Goal: Task Accomplishment & Management: Manage account settings

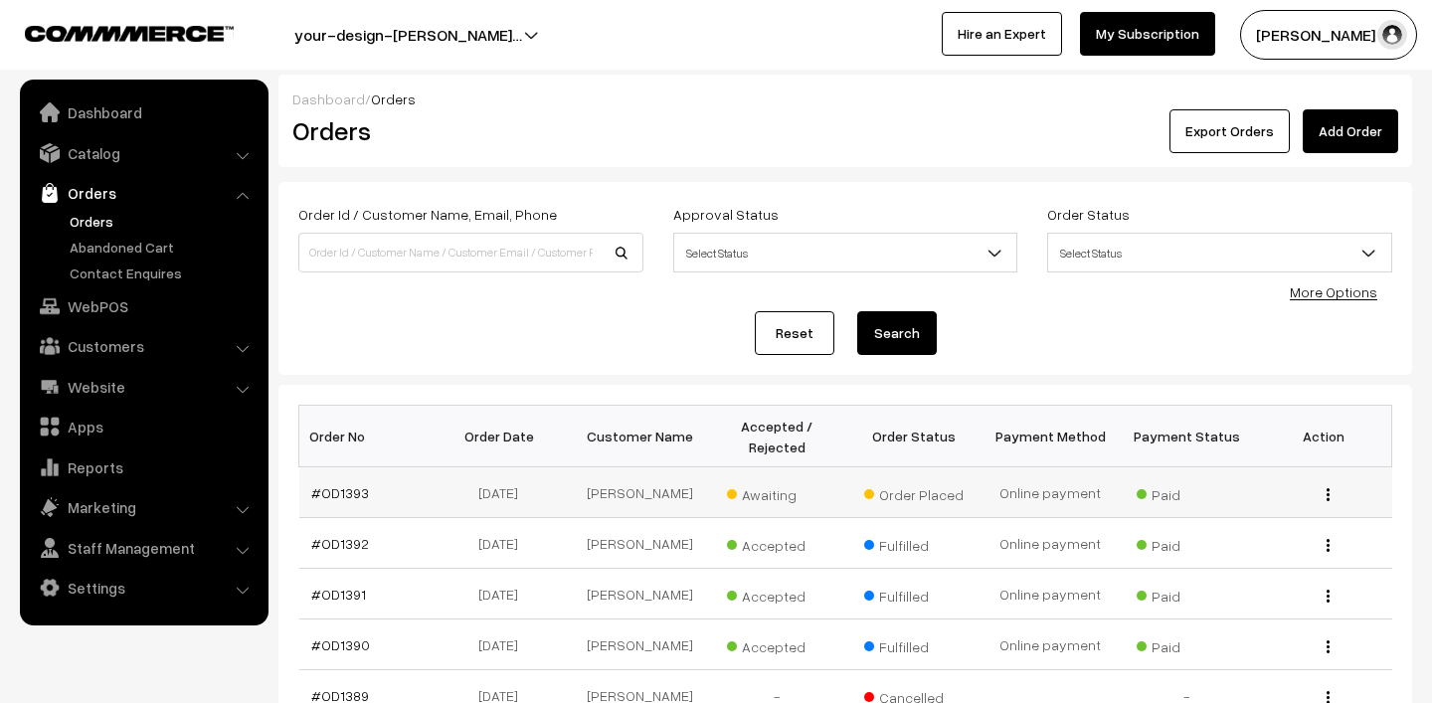
click at [765, 495] on span "Awaiting" at bounding box center [776, 492] width 99 height 26
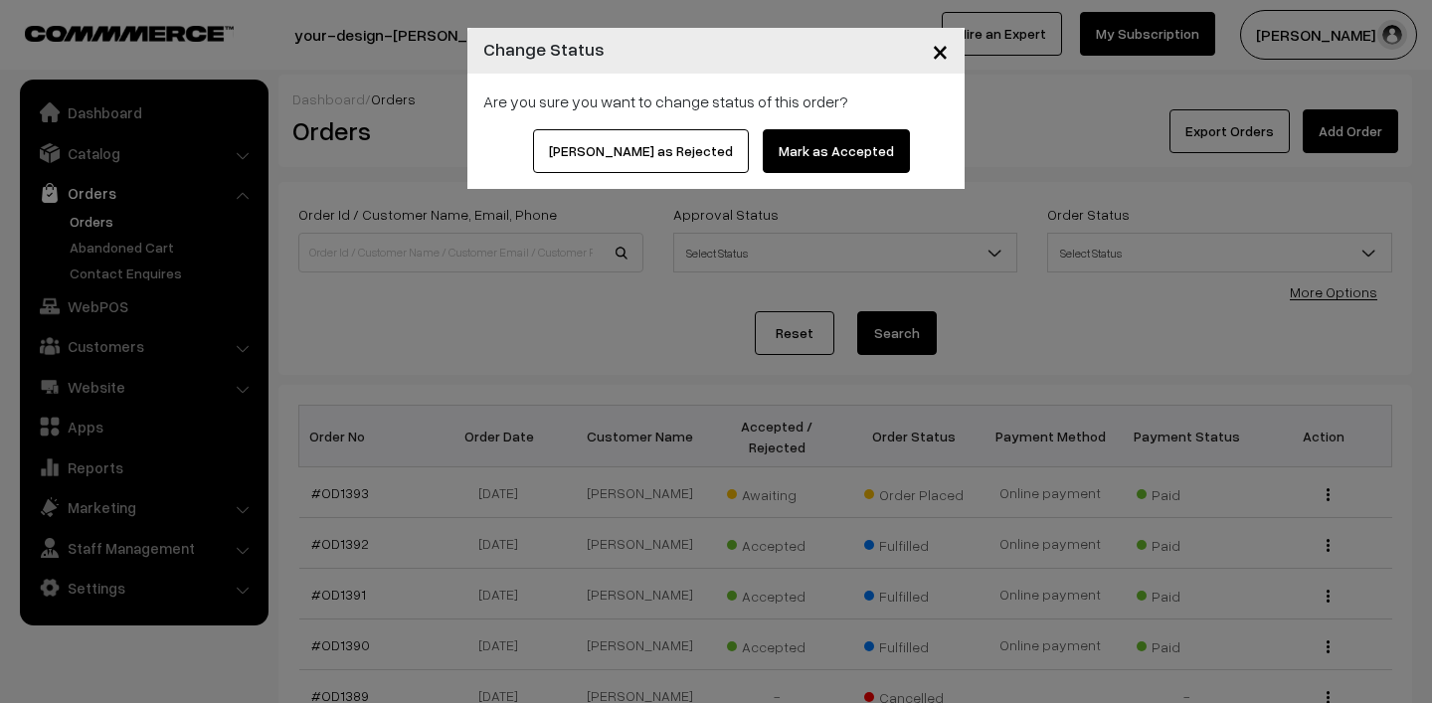
click at [827, 150] on button "Mark as Accepted" at bounding box center [835, 151] width 147 height 44
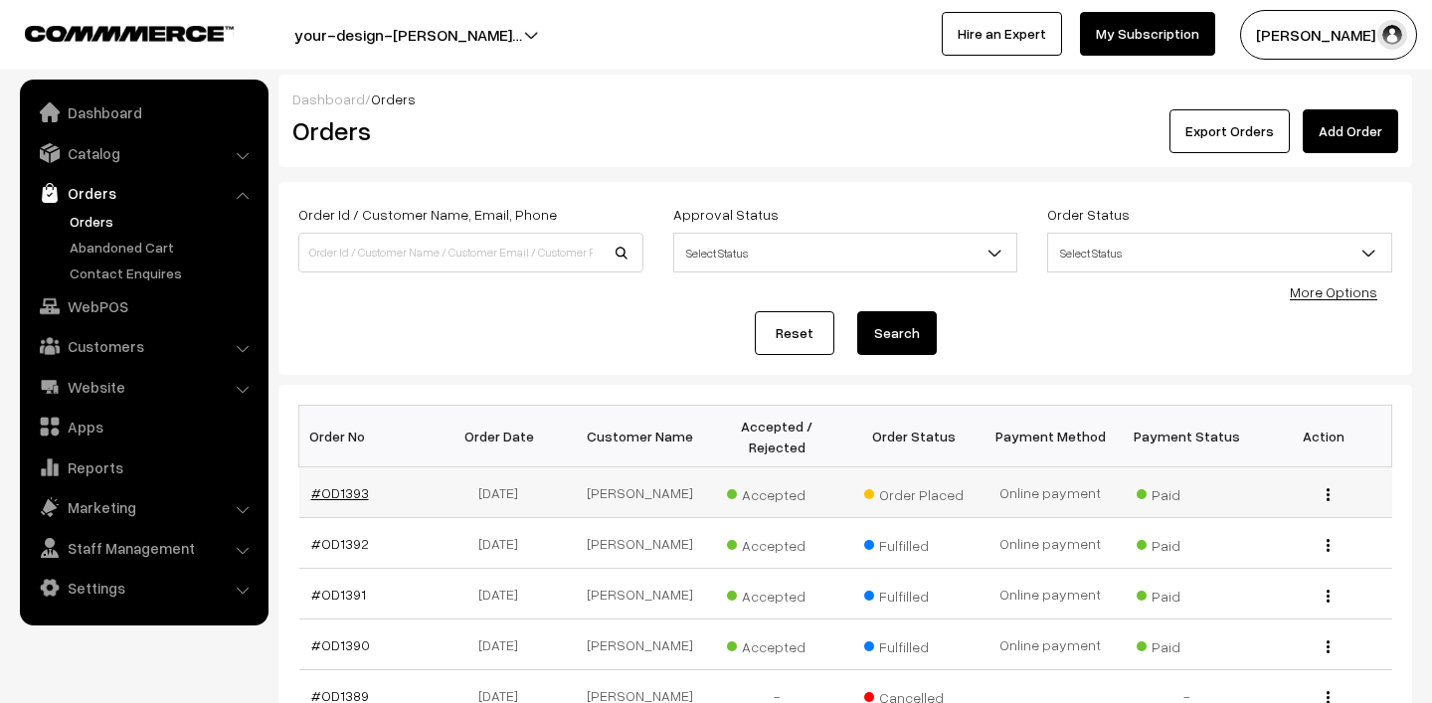
click at [333, 489] on link "#OD1393" at bounding box center [340, 492] width 58 height 17
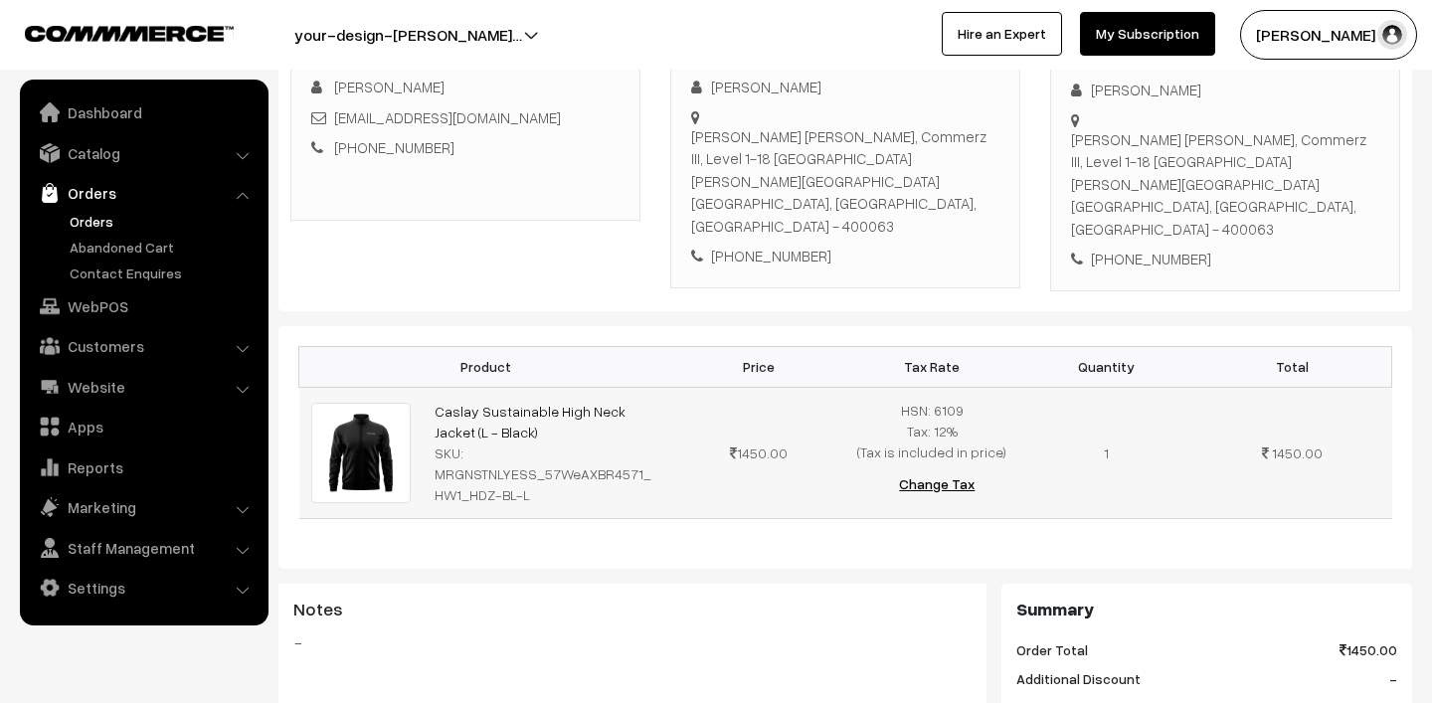
scroll to position [343, 0]
drag, startPoint x: 416, startPoint y: 392, endPoint x: 497, endPoint y: 397, distance: 81.7
click at [497, 397] on tr "Caslay Sustainable High Neck Jacket (L - Black) SKU: MRGNSTNLYESS_57WeAXBR4571_…" at bounding box center [845, 452] width 1093 height 131
click at [604, 538] on div "Product Price Tax Rate Quantity Total Caslay Sustainable High Neck Jacket (L - …" at bounding box center [844, 447] width 1133 height 243
drag, startPoint x: 503, startPoint y: 442, endPoint x: 430, endPoint y: 412, distance: 78.8
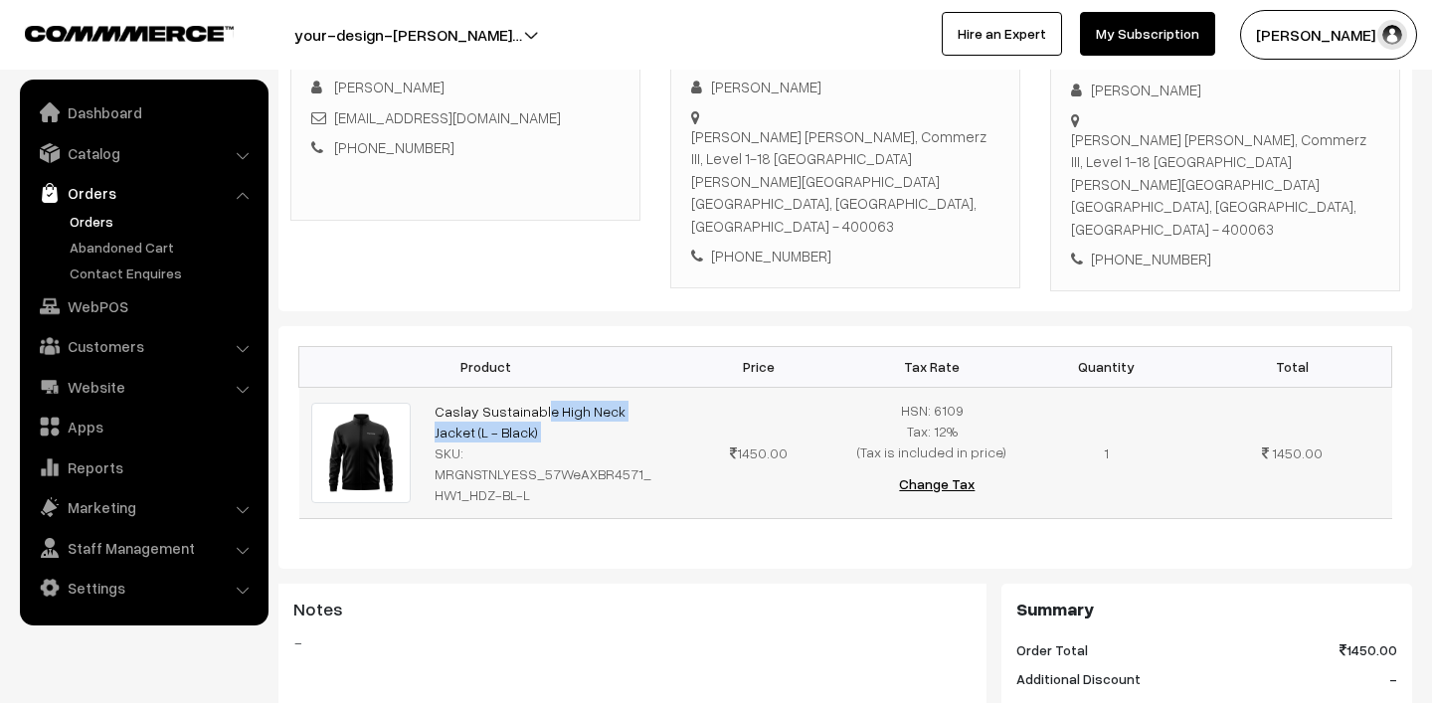
click at [430, 412] on td "Caslay Sustainable High Neck Jacket (L - Black) SKU: MRGNSTNLYESS_57WeAXBR4571_…" at bounding box center [546, 452] width 249 height 131
copy td "Caslay Sustainable High Neck Jacket (L - Black)"
click at [89, 231] on ul "Orders" at bounding box center [144, 247] width 239 height 73
click at [1330, 28] on button "[PERSON_NAME] N.P" at bounding box center [1328, 35] width 177 height 50
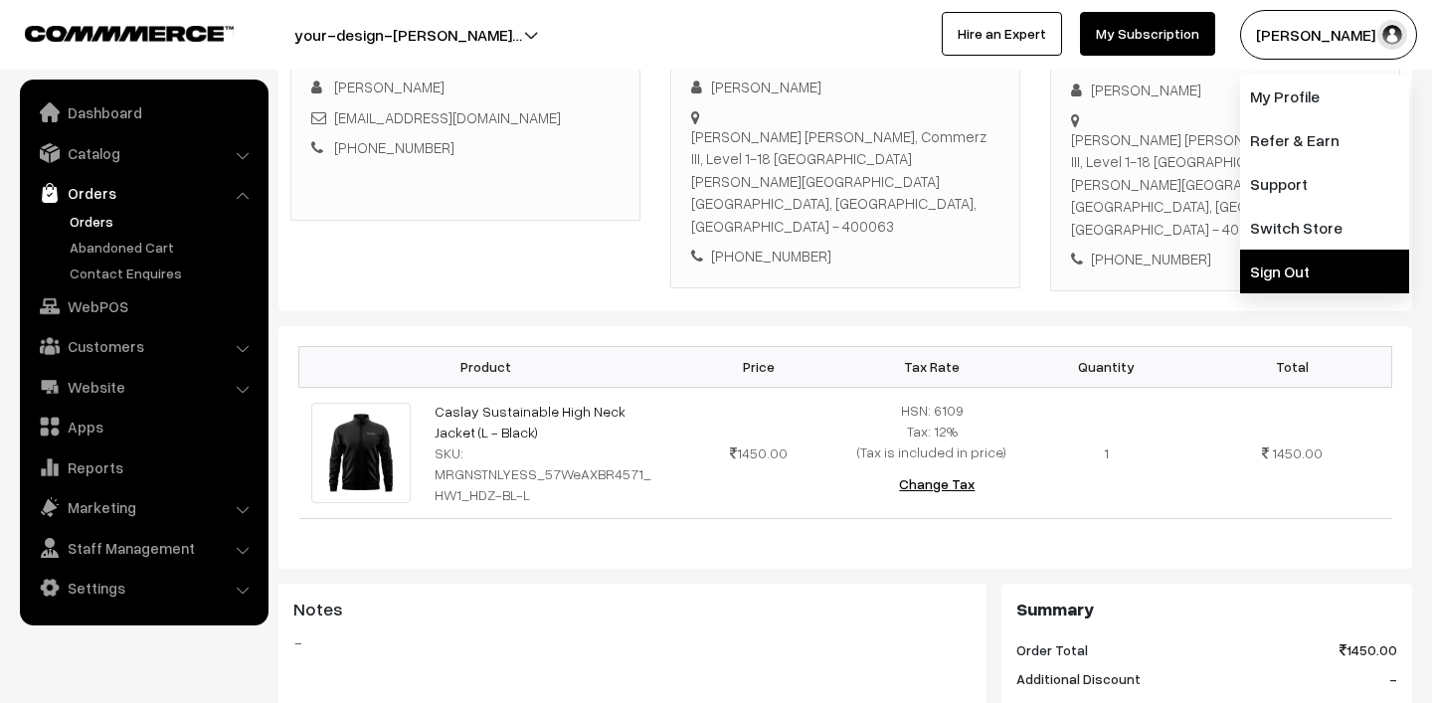
click at [1286, 264] on link "Sign Out" at bounding box center [1324, 272] width 169 height 44
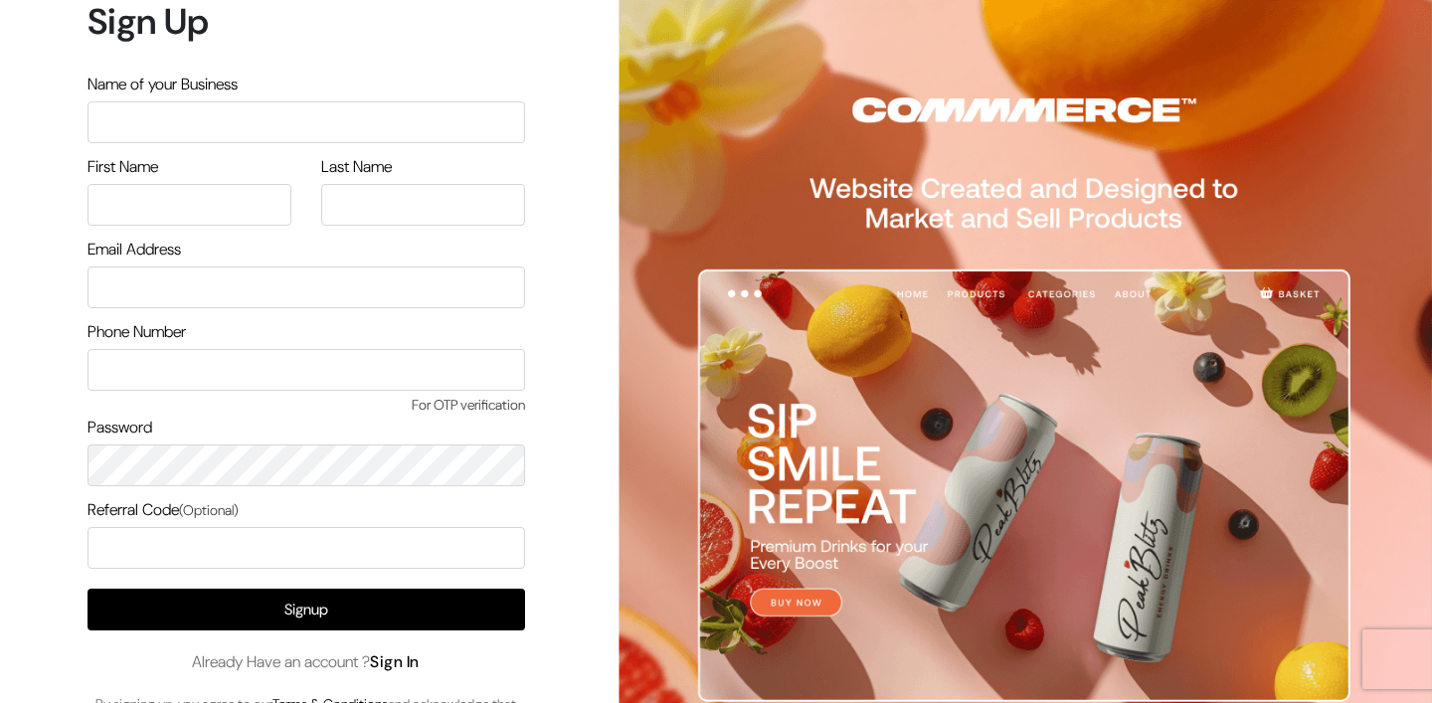
click at [419, 663] on link "Sign In" at bounding box center [395, 661] width 50 height 21
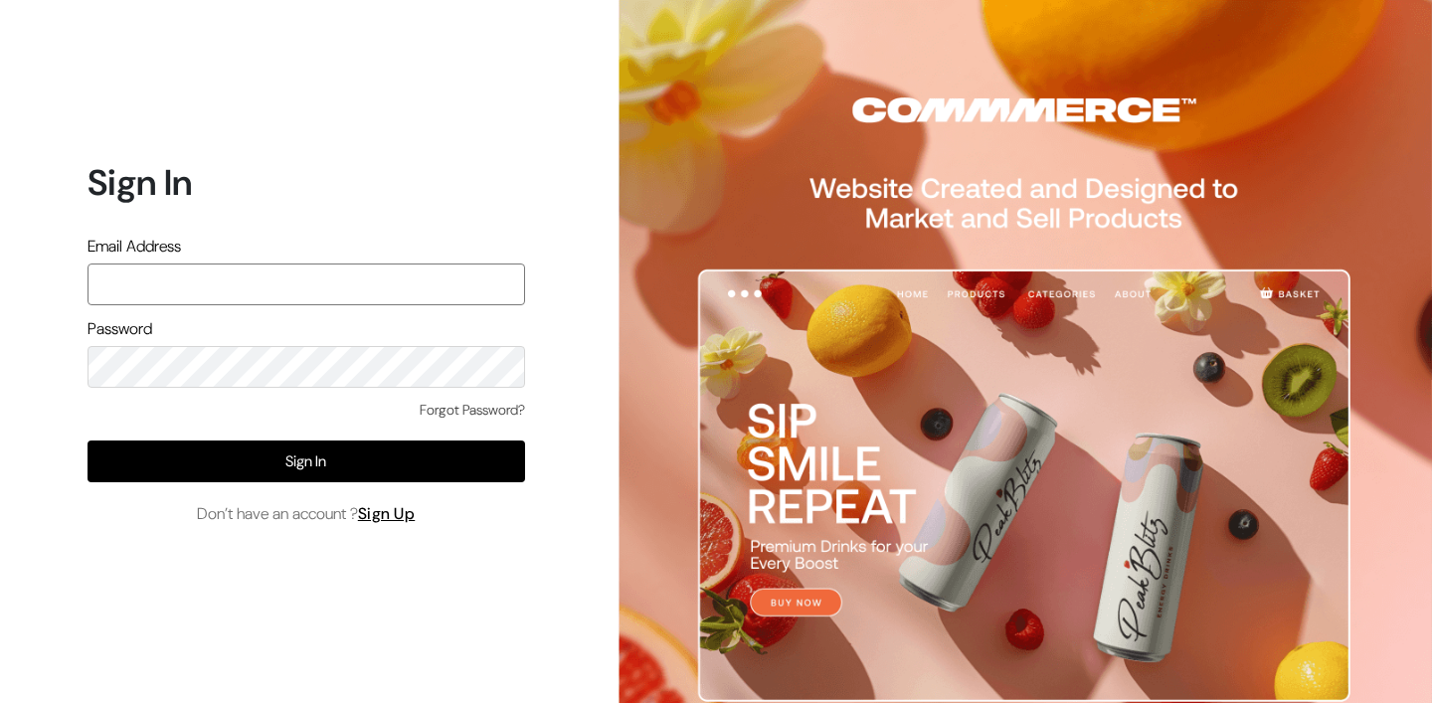
type input "mk@yourdesignstore.in"
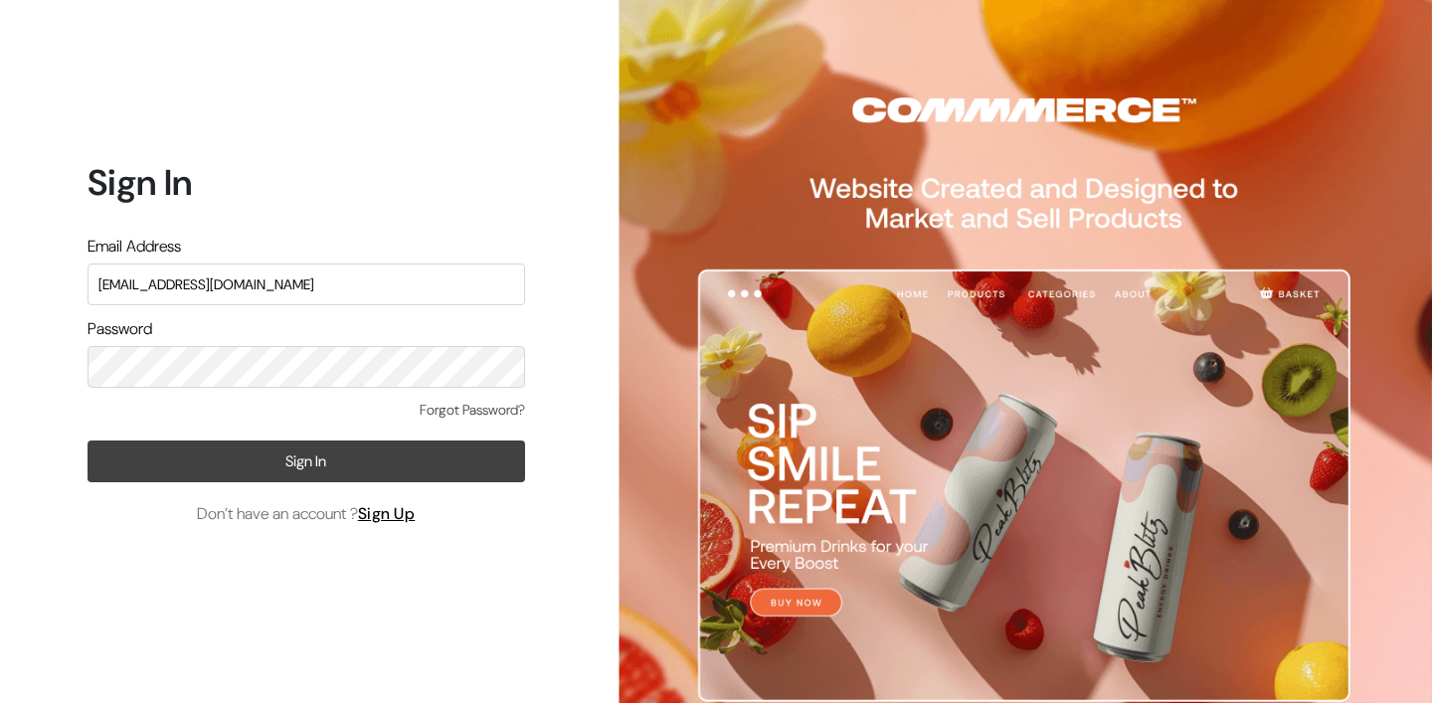
click at [367, 454] on button "Sign In" at bounding box center [305, 461] width 437 height 42
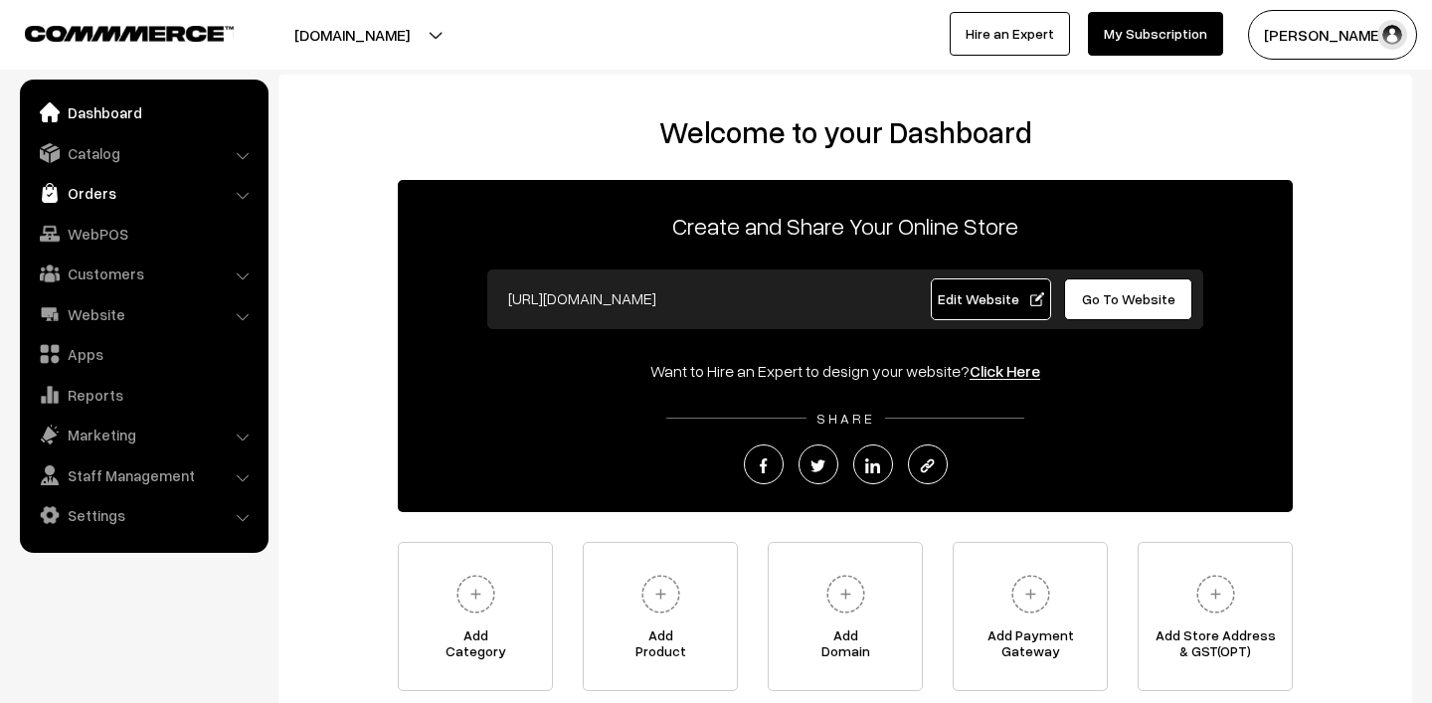
click at [87, 180] on link "Orders" at bounding box center [143, 193] width 237 height 36
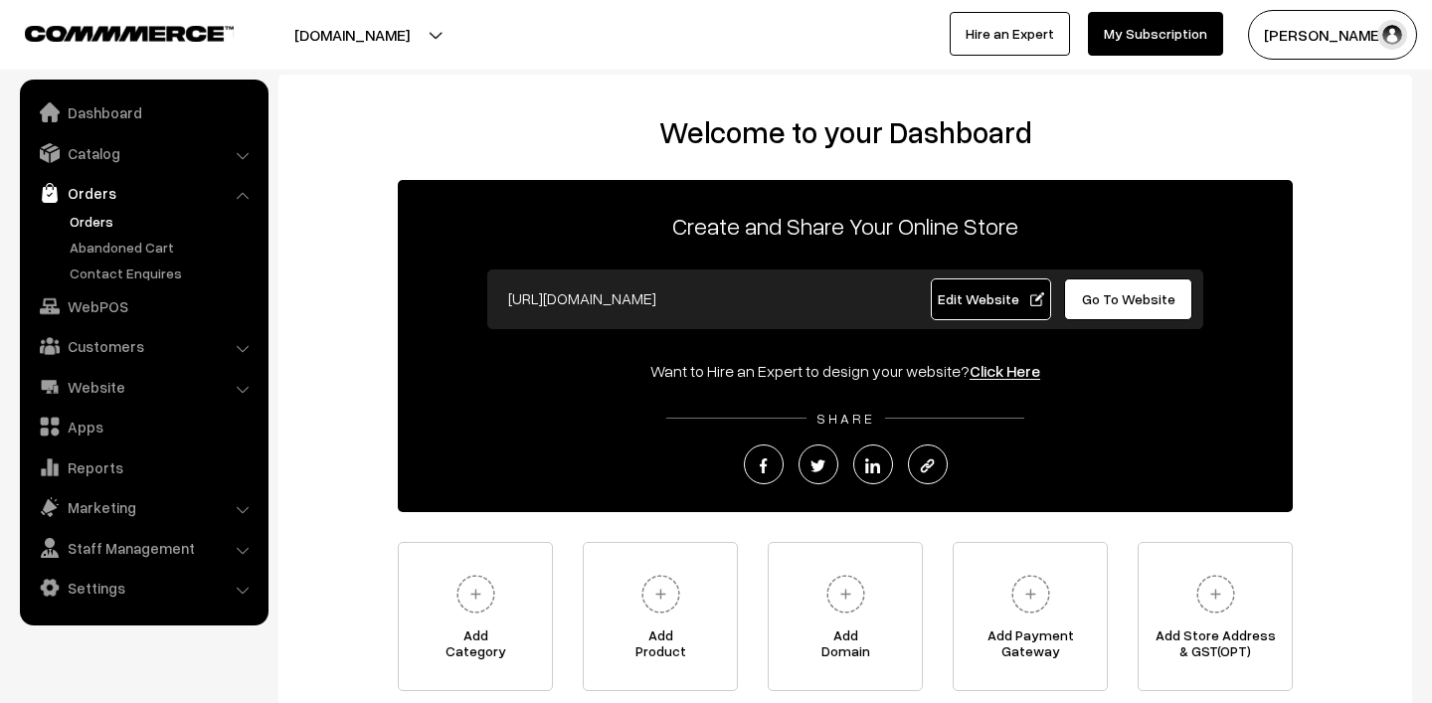
click at [96, 214] on link "Orders" at bounding box center [163, 221] width 197 height 21
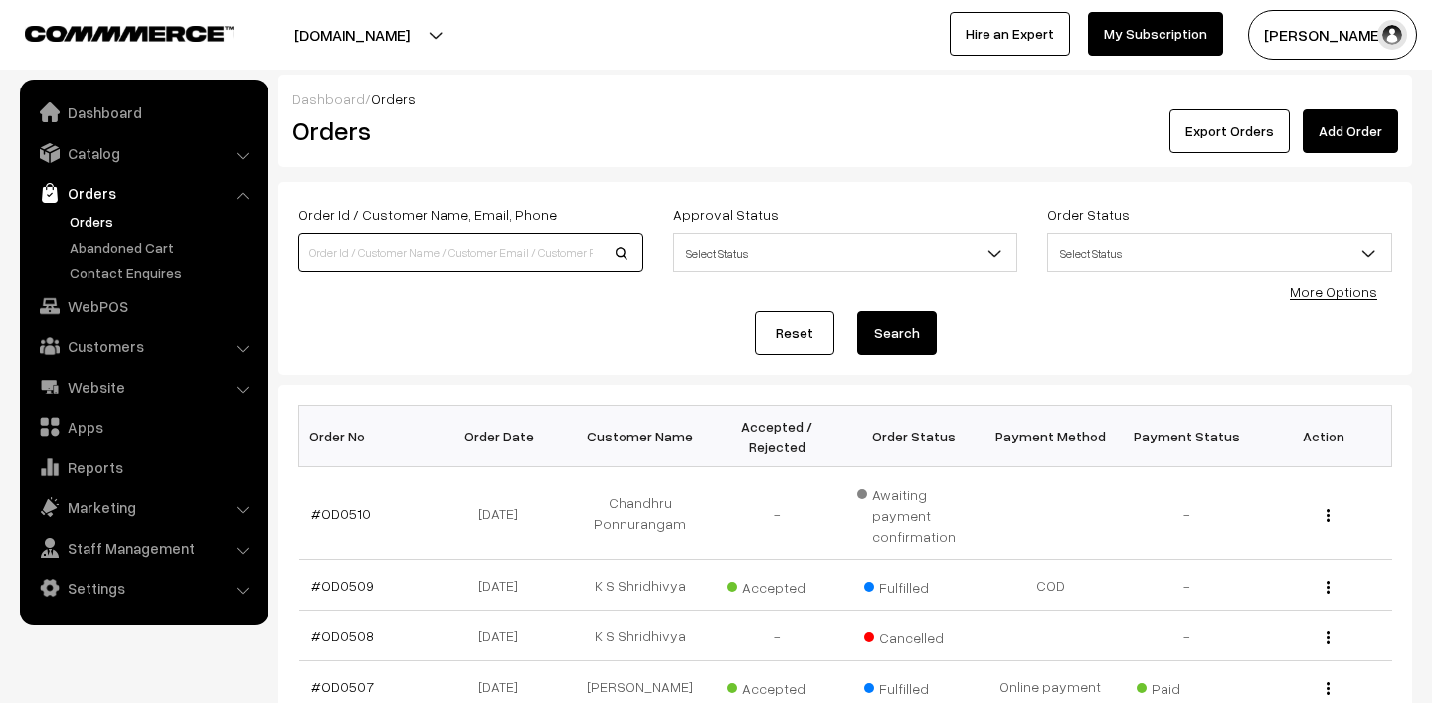
click at [398, 257] on input at bounding box center [470, 253] width 345 height 40
type input "[PERSON_NAME]"
click at [857, 311] on button "Search" at bounding box center [897, 333] width 80 height 44
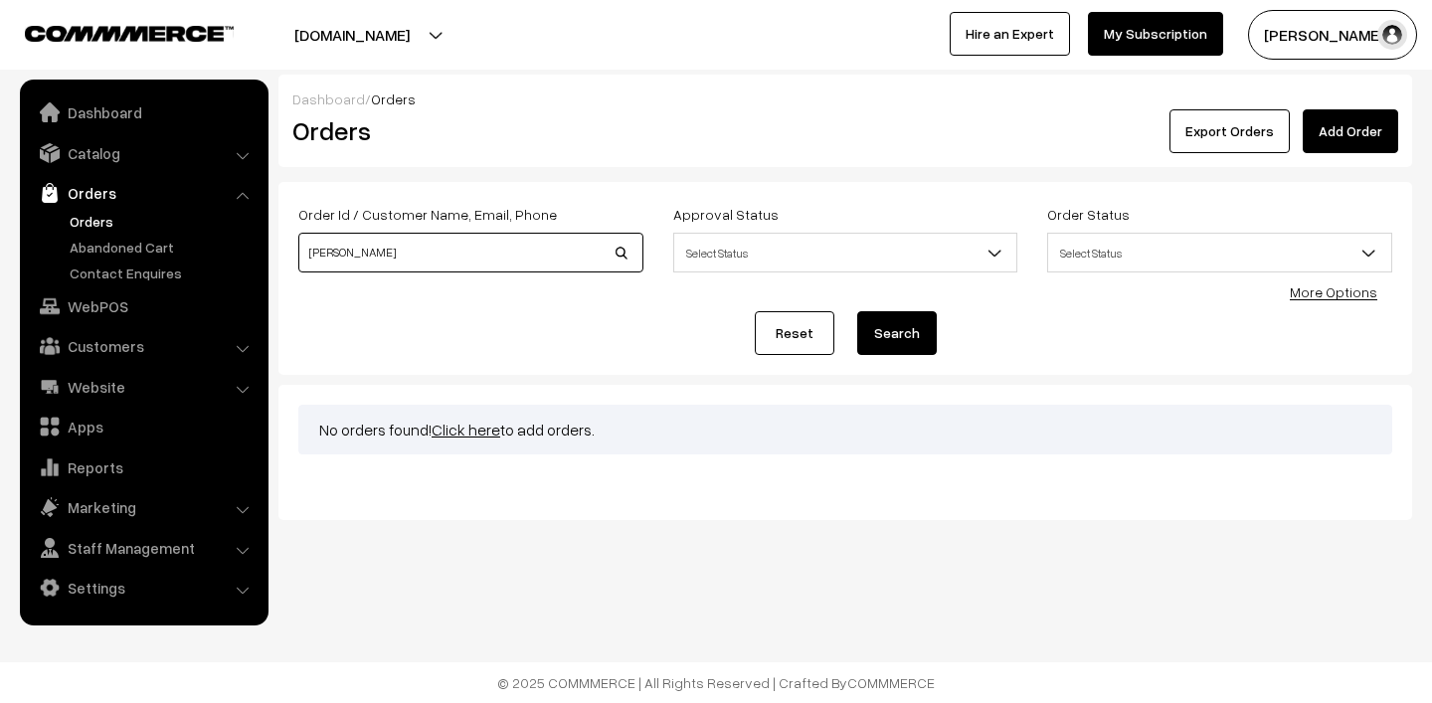
click at [403, 247] on input "NAVED" at bounding box center [470, 253] width 345 height 40
click at [374, 249] on input "NAVED" at bounding box center [470, 253] width 345 height 40
paste input "aved Shah"
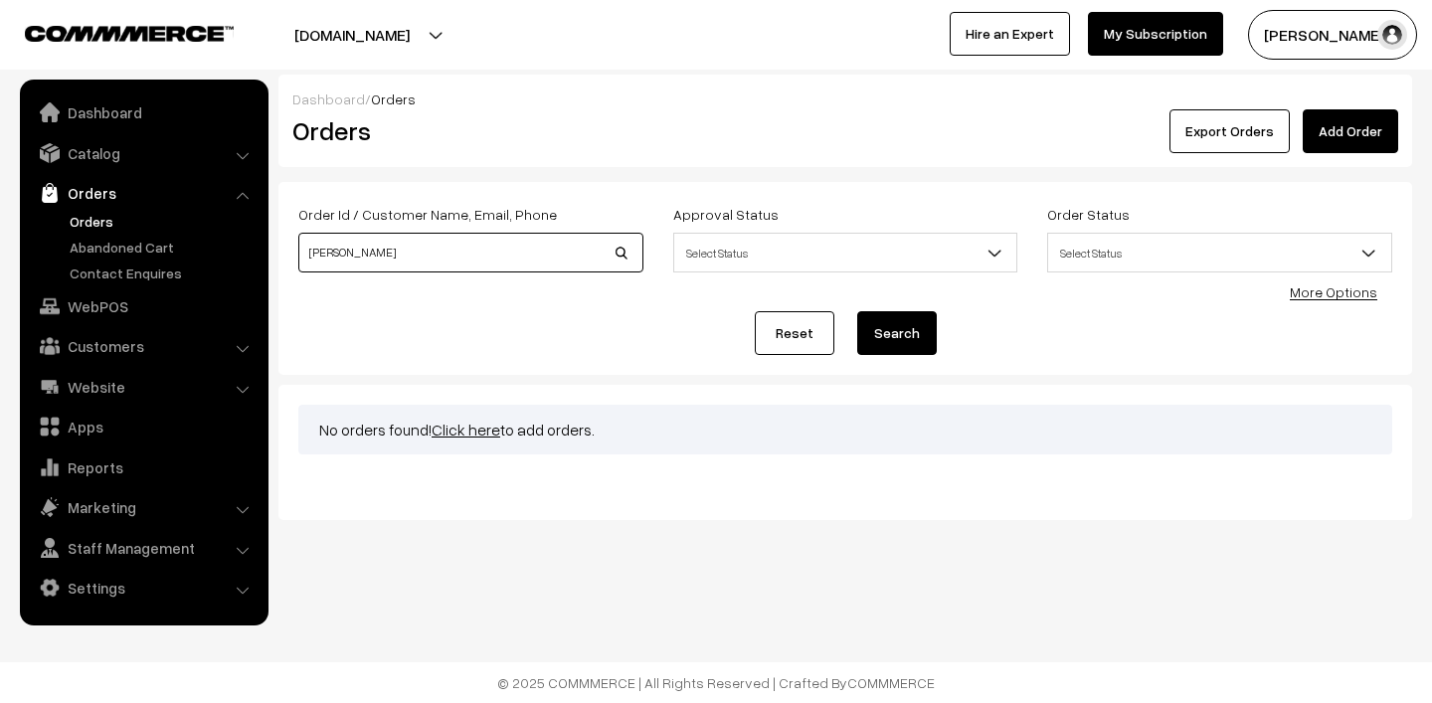
type input "[PERSON_NAME]"
click at [857, 311] on button "Search" at bounding box center [897, 333] width 80 height 44
click at [85, 224] on link "Orders" at bounding box center [163, 221] width 197 height 21
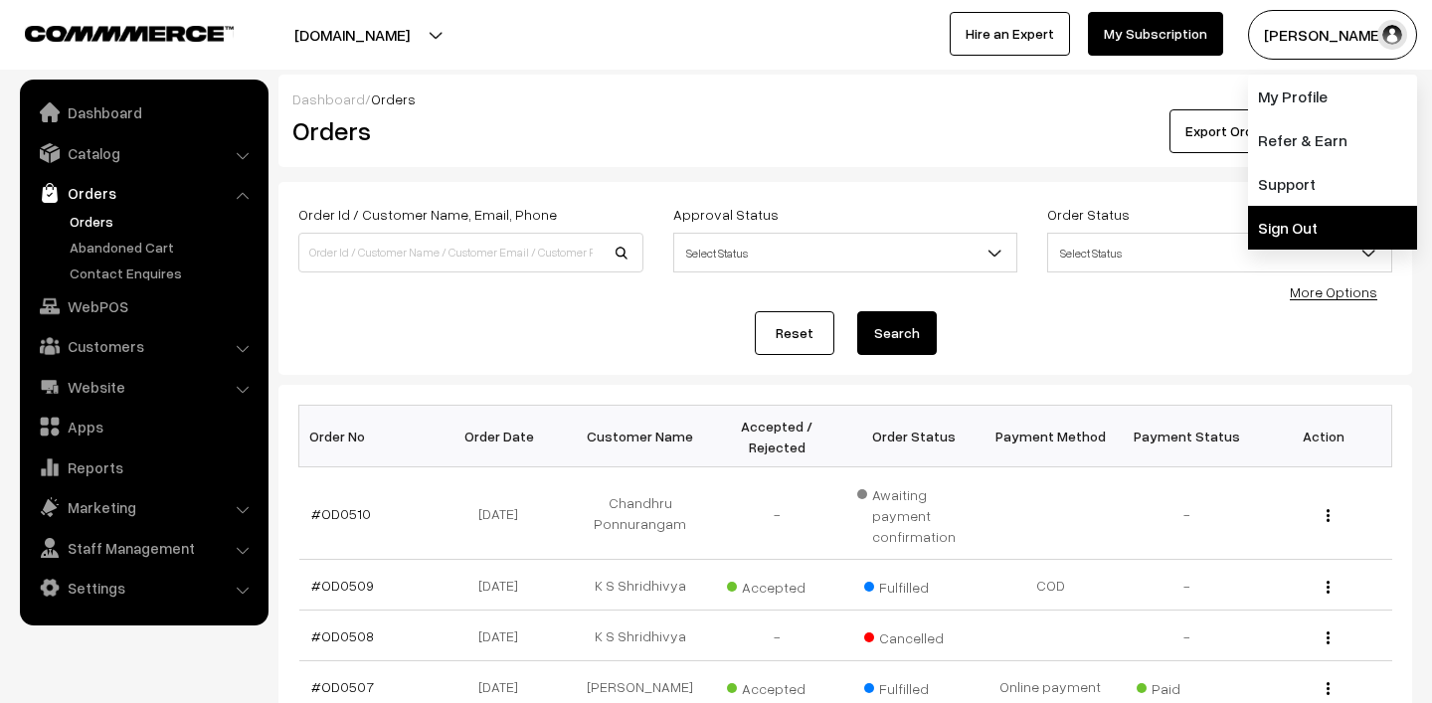
click at [1305, 221] on link "Sign Out" at bounding box center [1332, 228] width 169 height 44
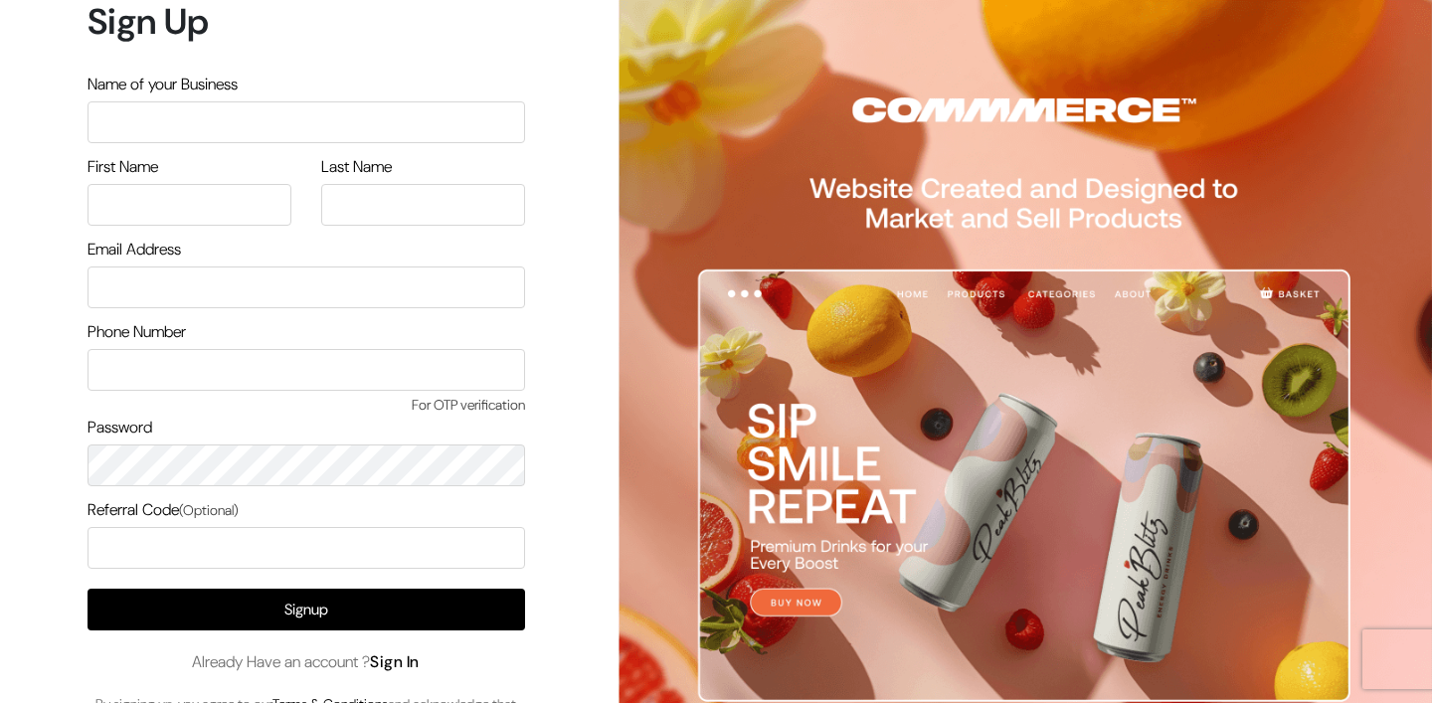
click at [402, 664] on link "Sign In" at bounding box center [395, 661] width 50 height 21
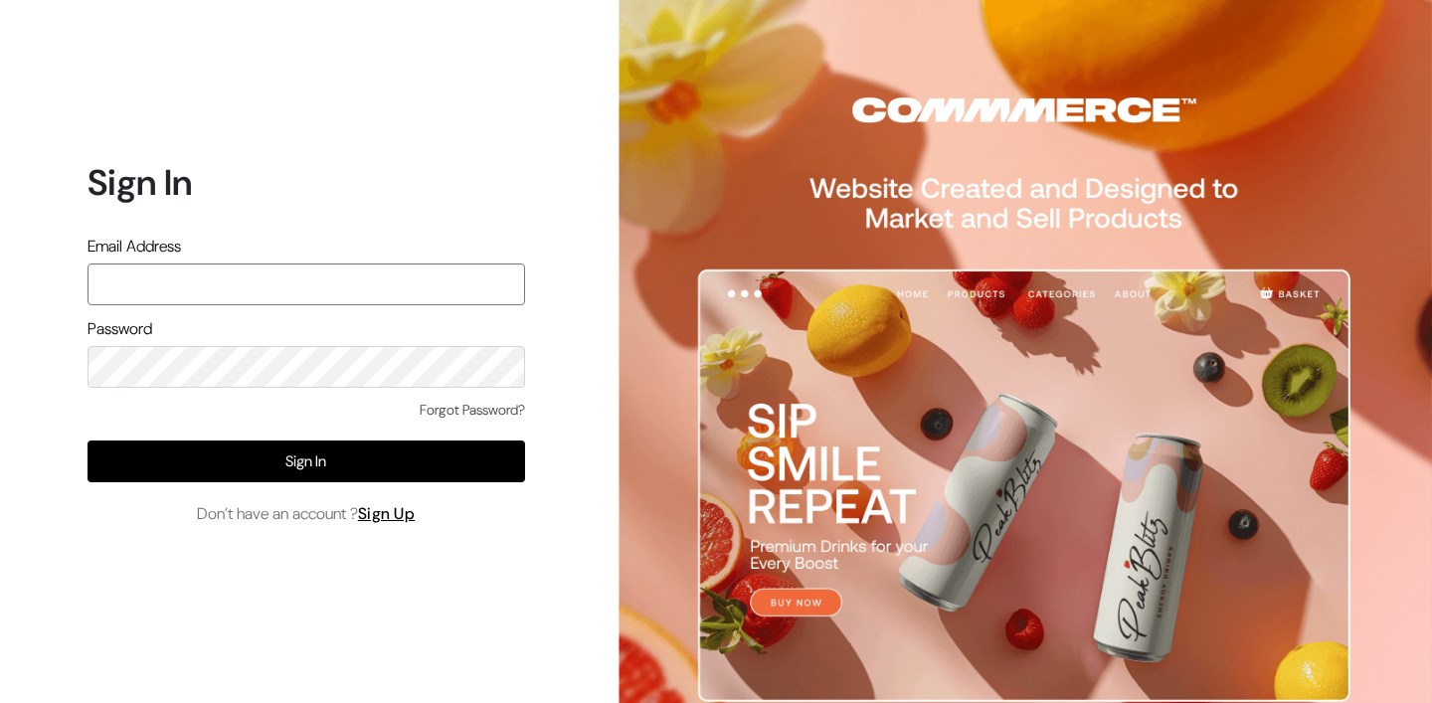
type input "[PERSON_NAME][EMAIL_ADDRESS][DOMAIN_NAME]"
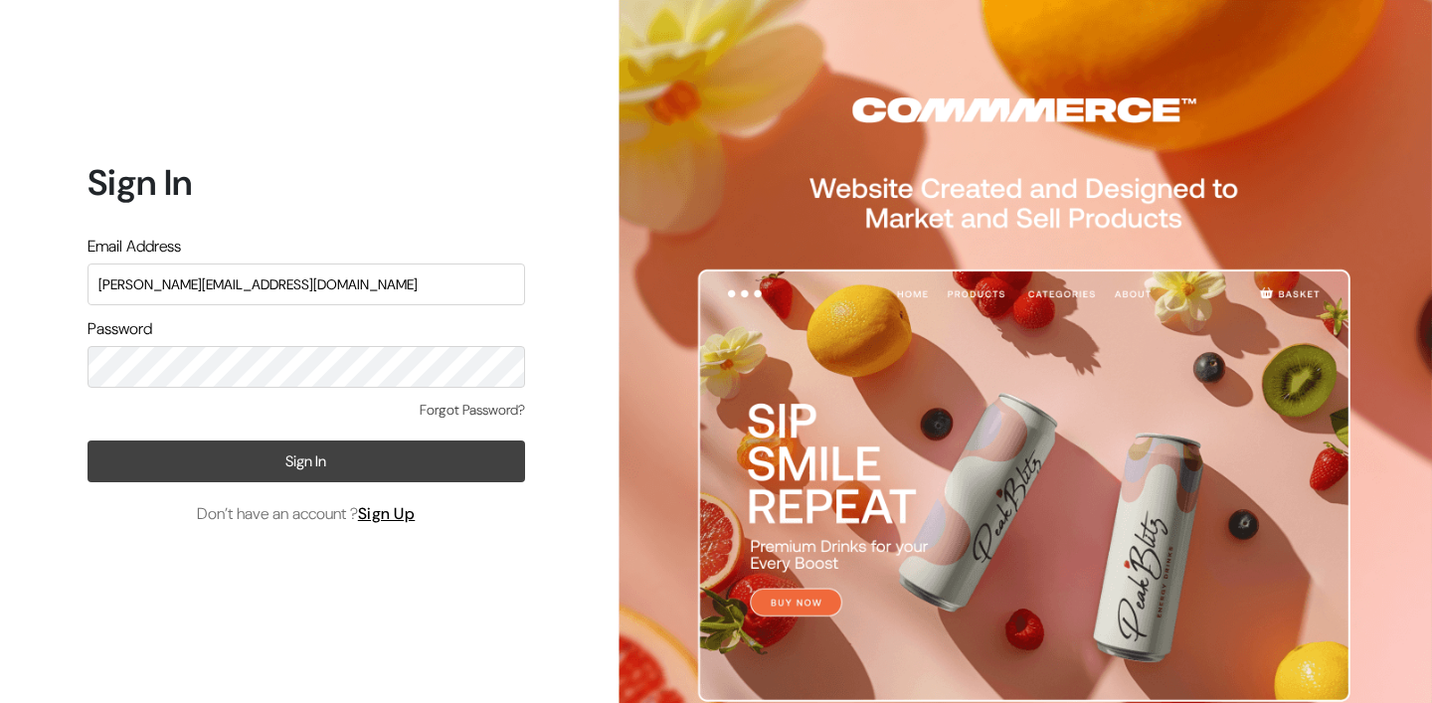
click at [325, 463] on button "Sign In" at bounding box center [305, 461] width 437 height 42
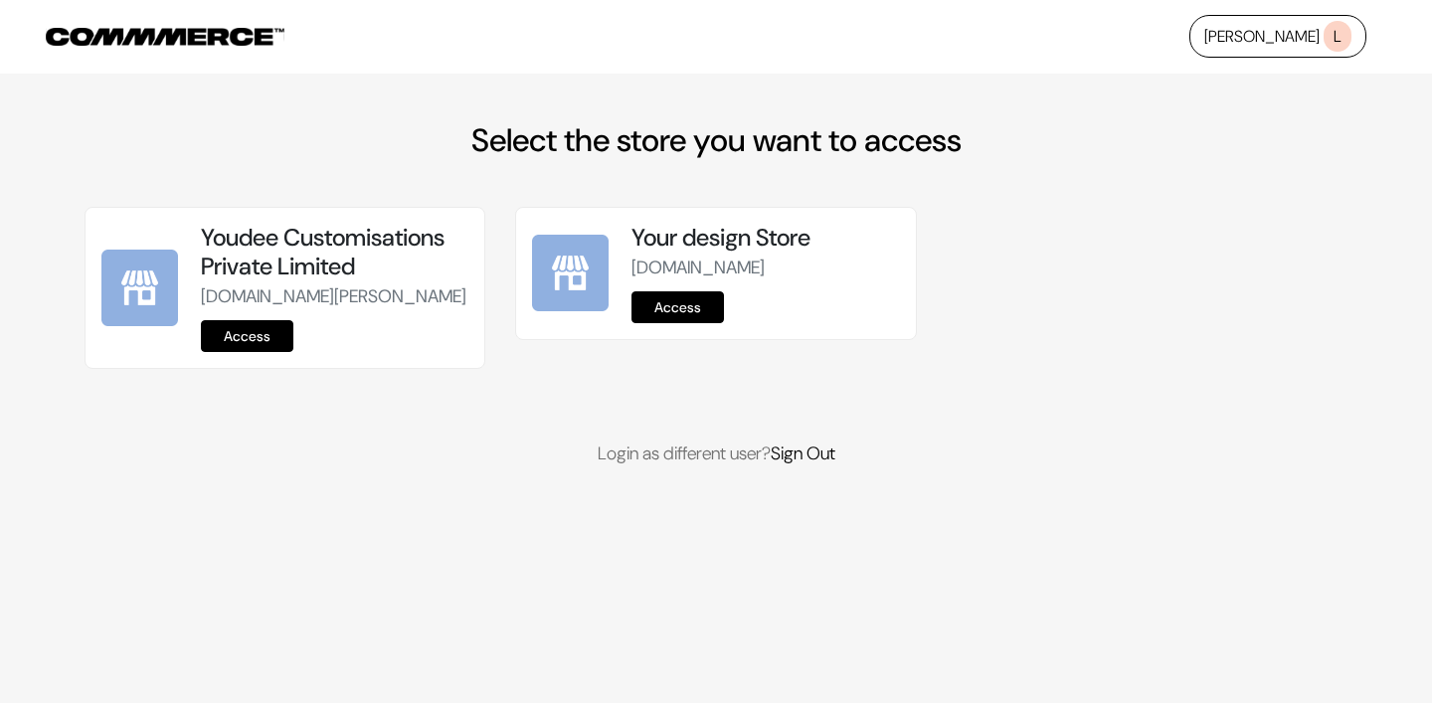
click at [240, 352] on link "Access" at bounding box center [247, 336] width 92 height 32
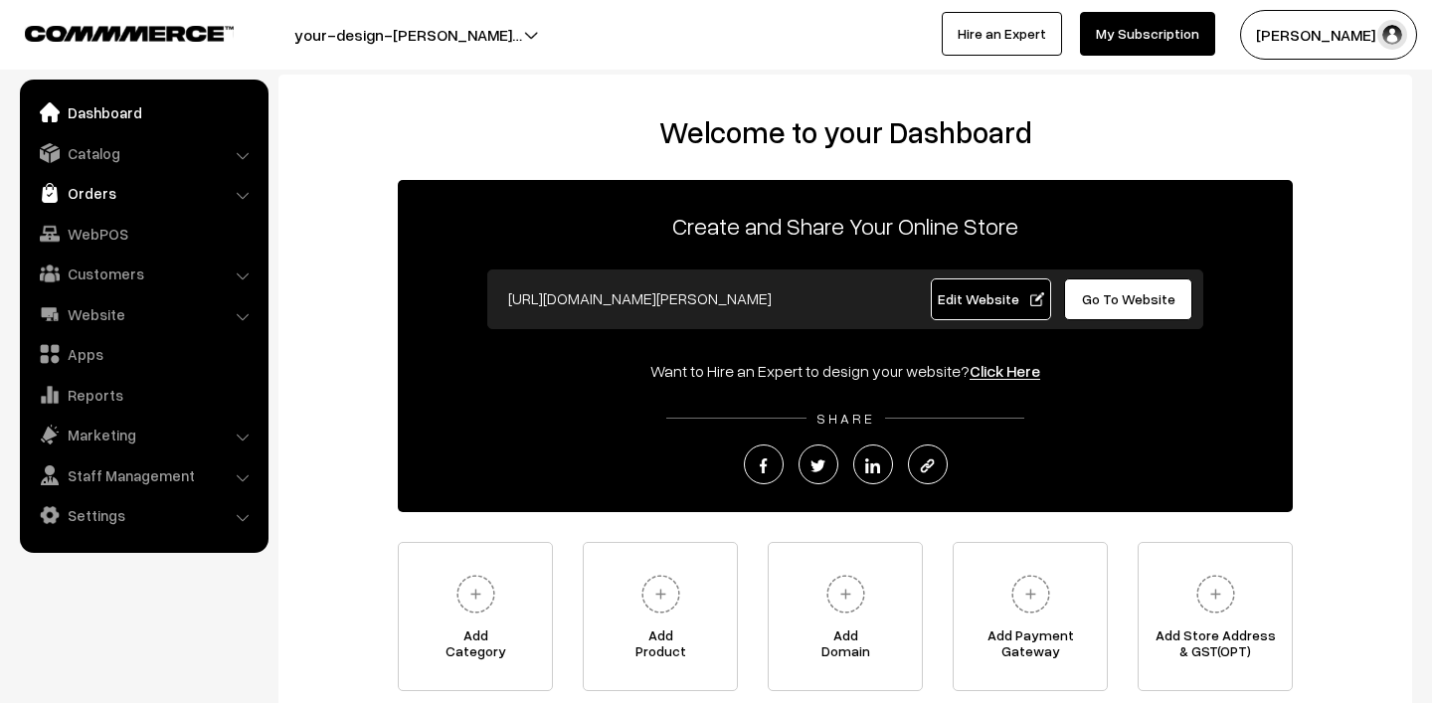
click at [83, 188] on link "Orders" at bounding box center [143, 193] width 237 height 36
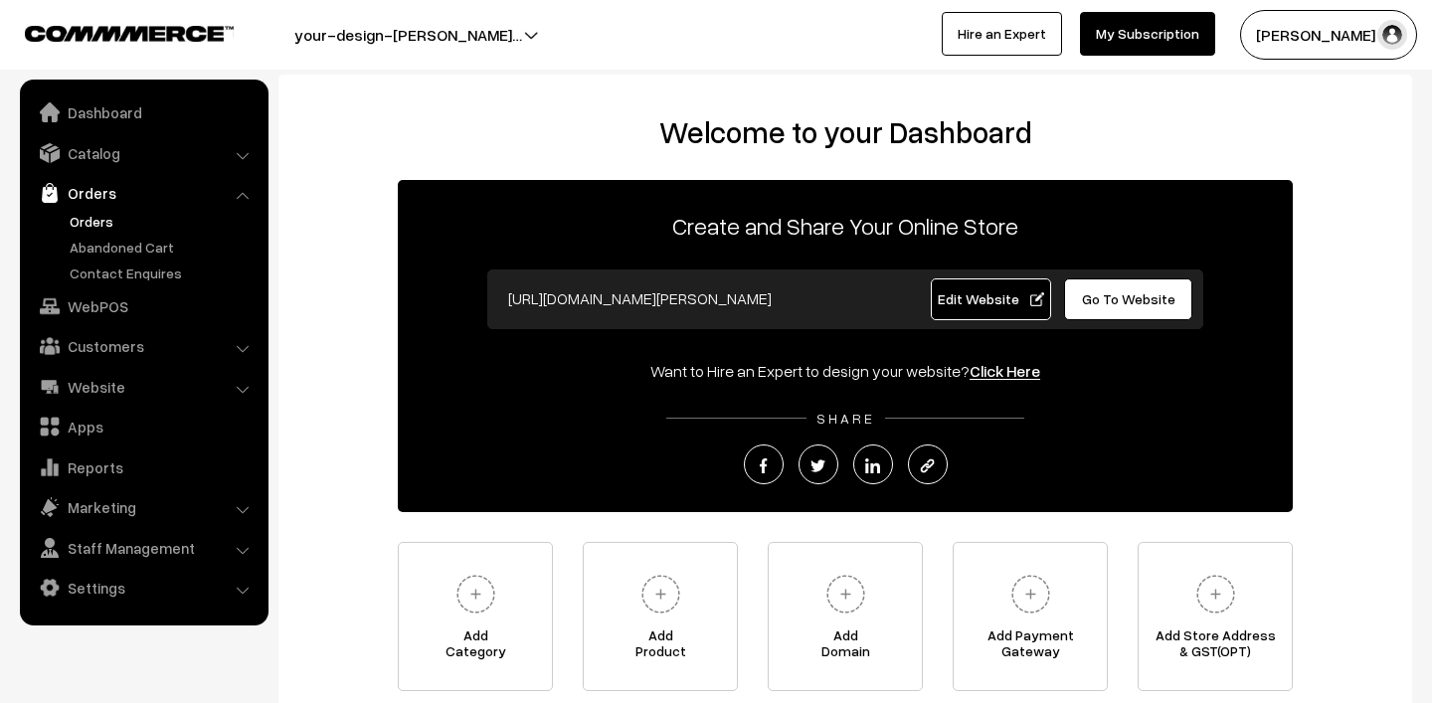
click at [114, 220] on link "Orders" at bounding box center [163, 221] width 197 height 21
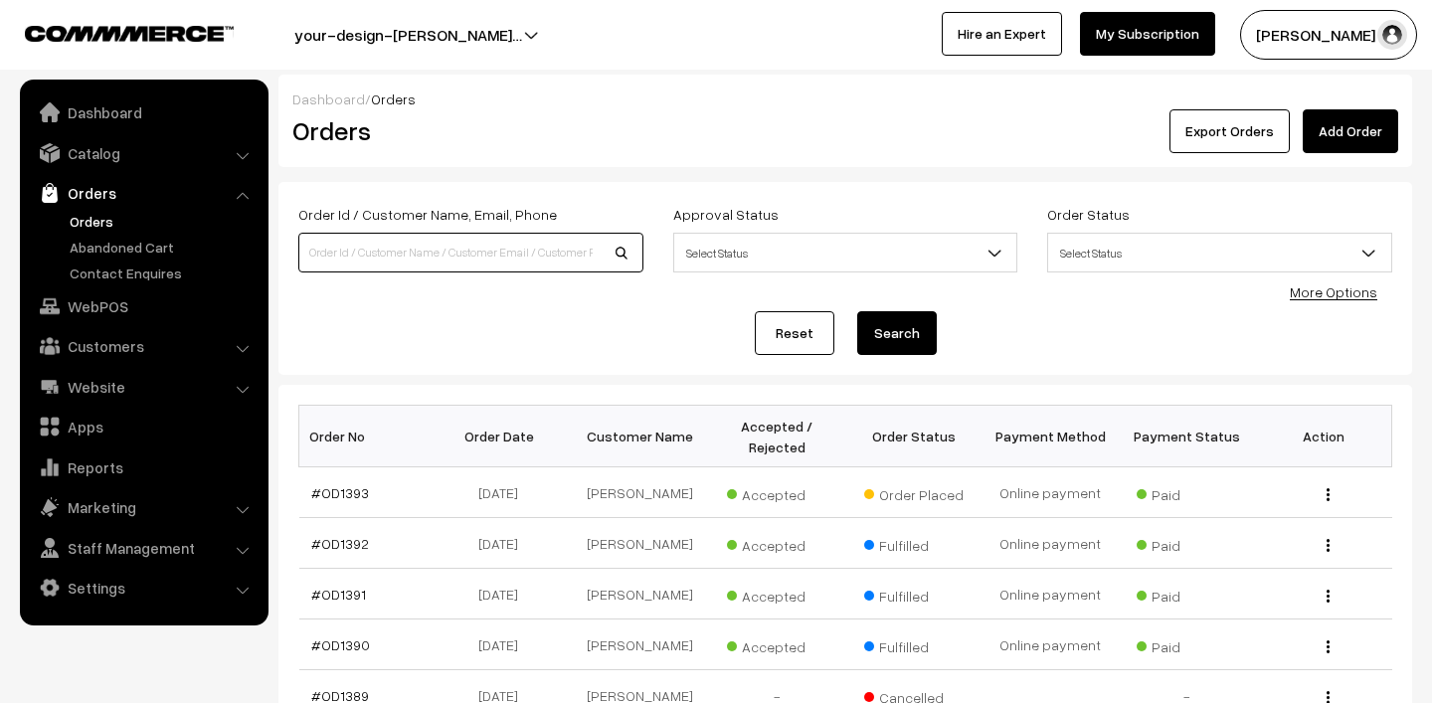
click at [544, 256] on input at bounding box center [470, 253] width 345 height 40
paste input "Naved Shah"
type input "Naved Shah"
click at [857, 311] on button "Search" at bounding box center [897, 333] width 80 height 44
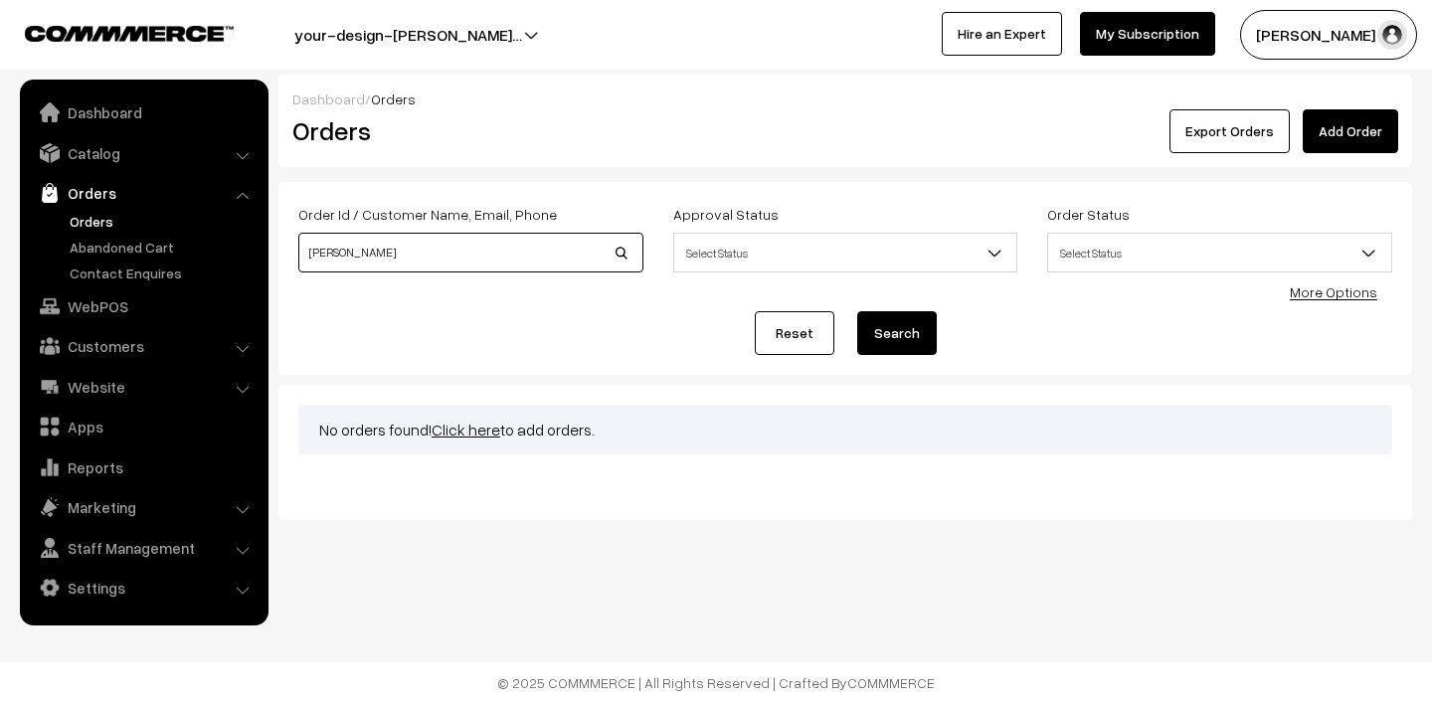
click at [403, 249] on input "[PERSON_NAME]" at bounding box center [470, 253] width 345 height 40
type input "Naved"
click at [895, 343] on button "Search" at bounding box center [897, 333] width 80 height 44
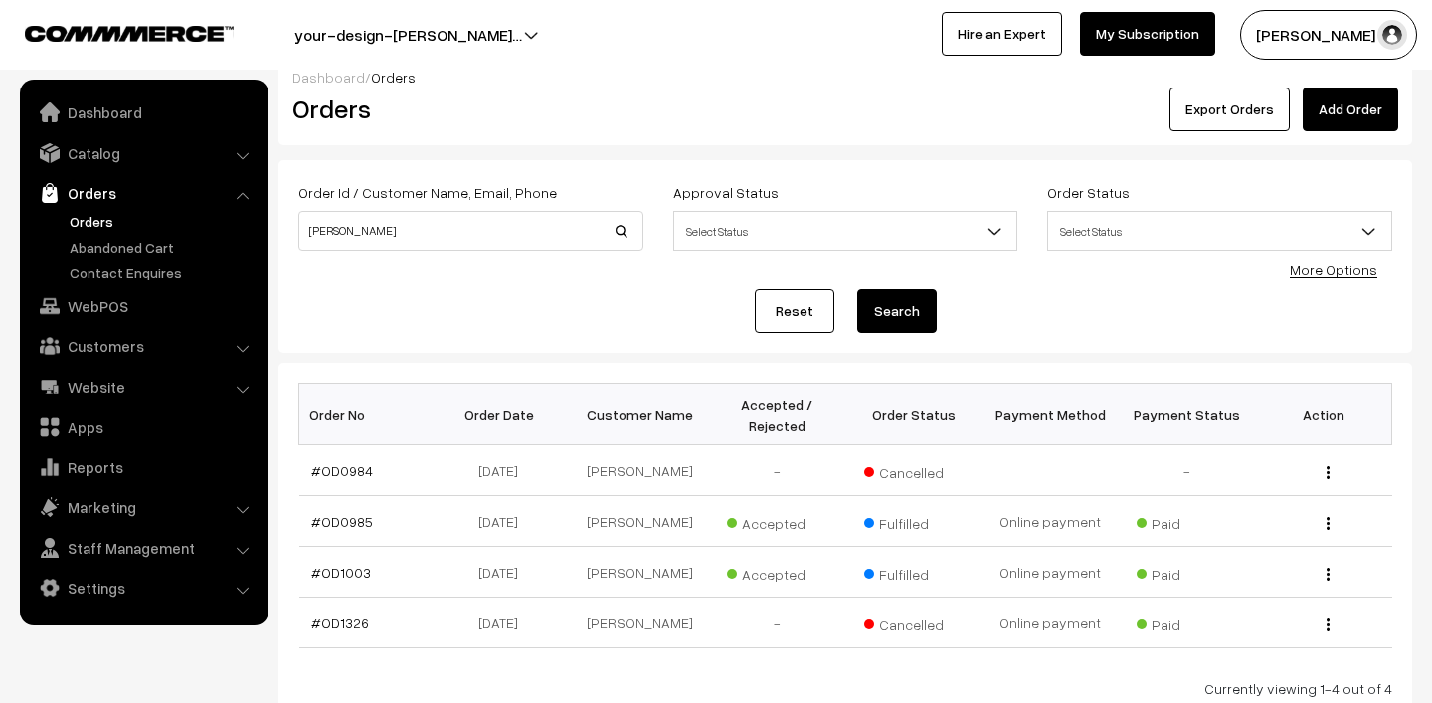
scroll to position [25, 0]
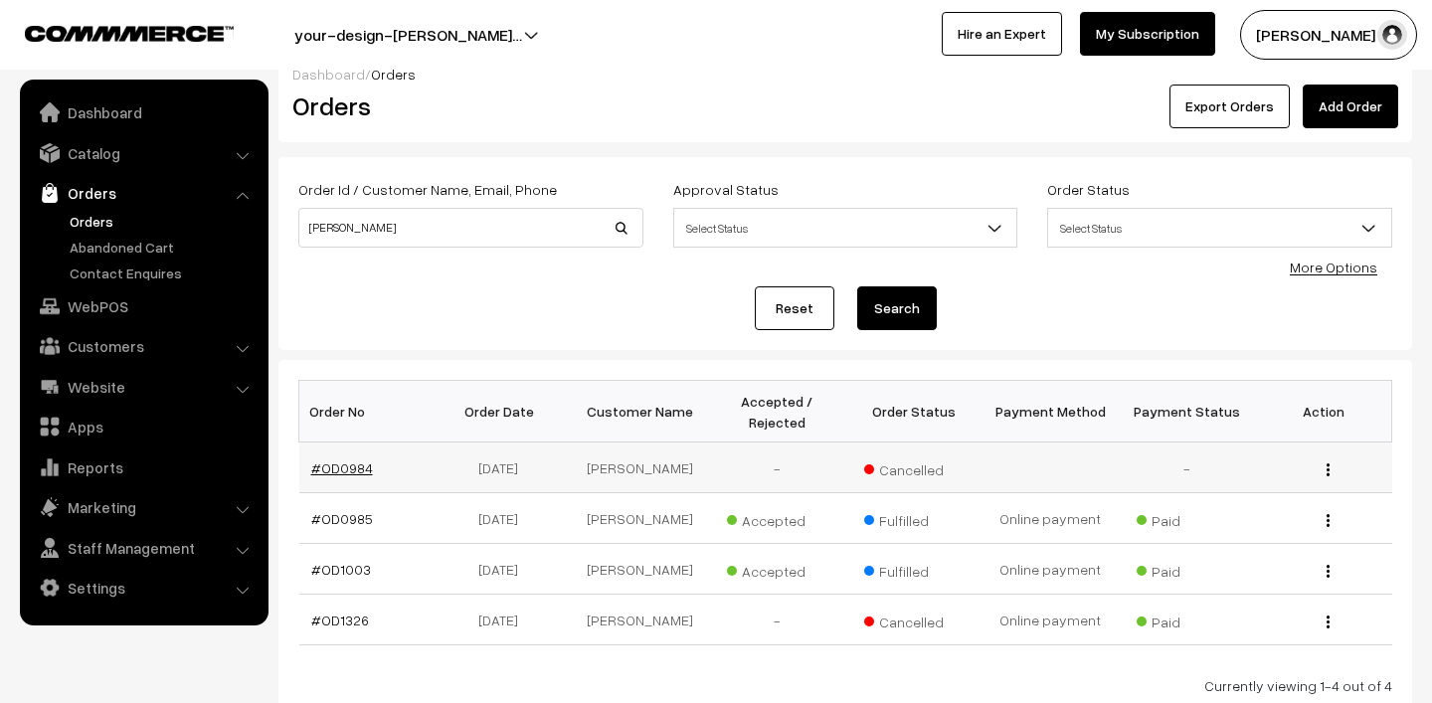
click at [336, 466] on link "#OD0984" at bounding box center [342, 467] width 62 height 17
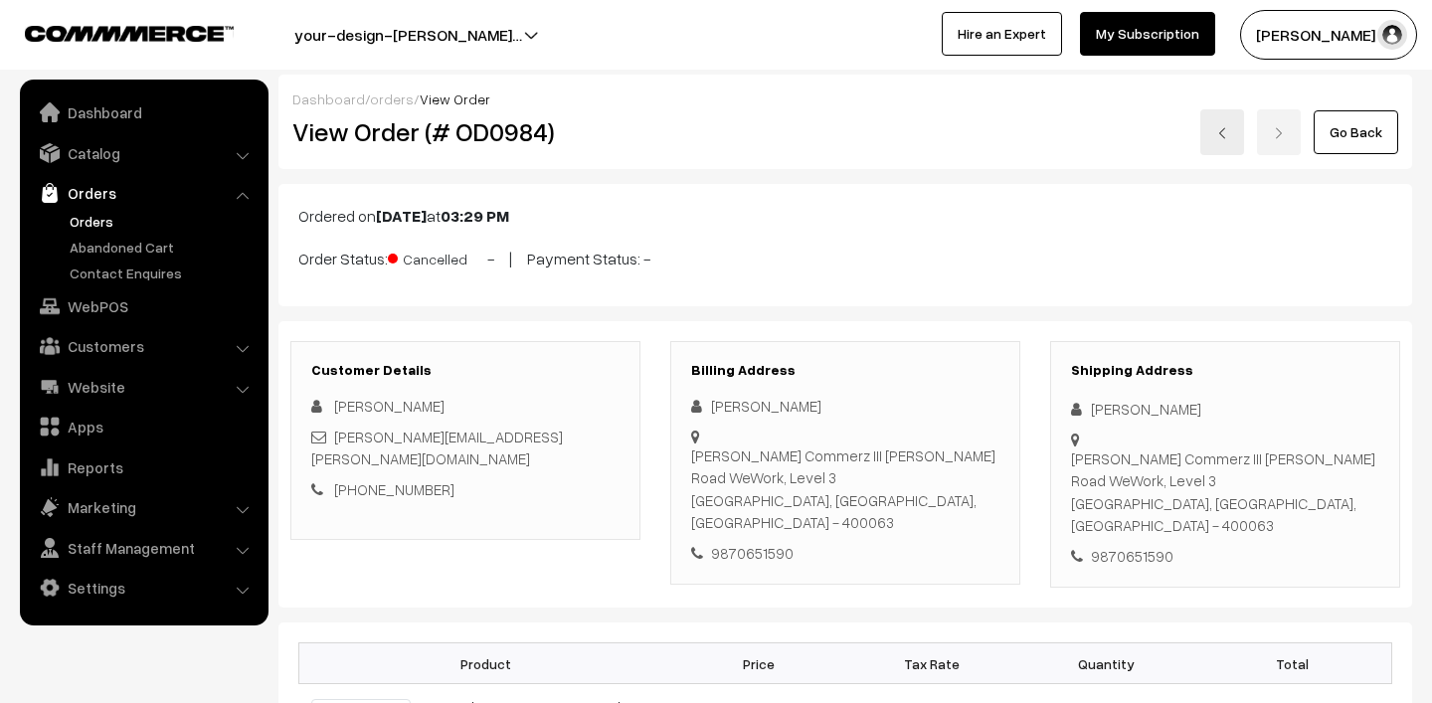
scroll to position [893, 0]
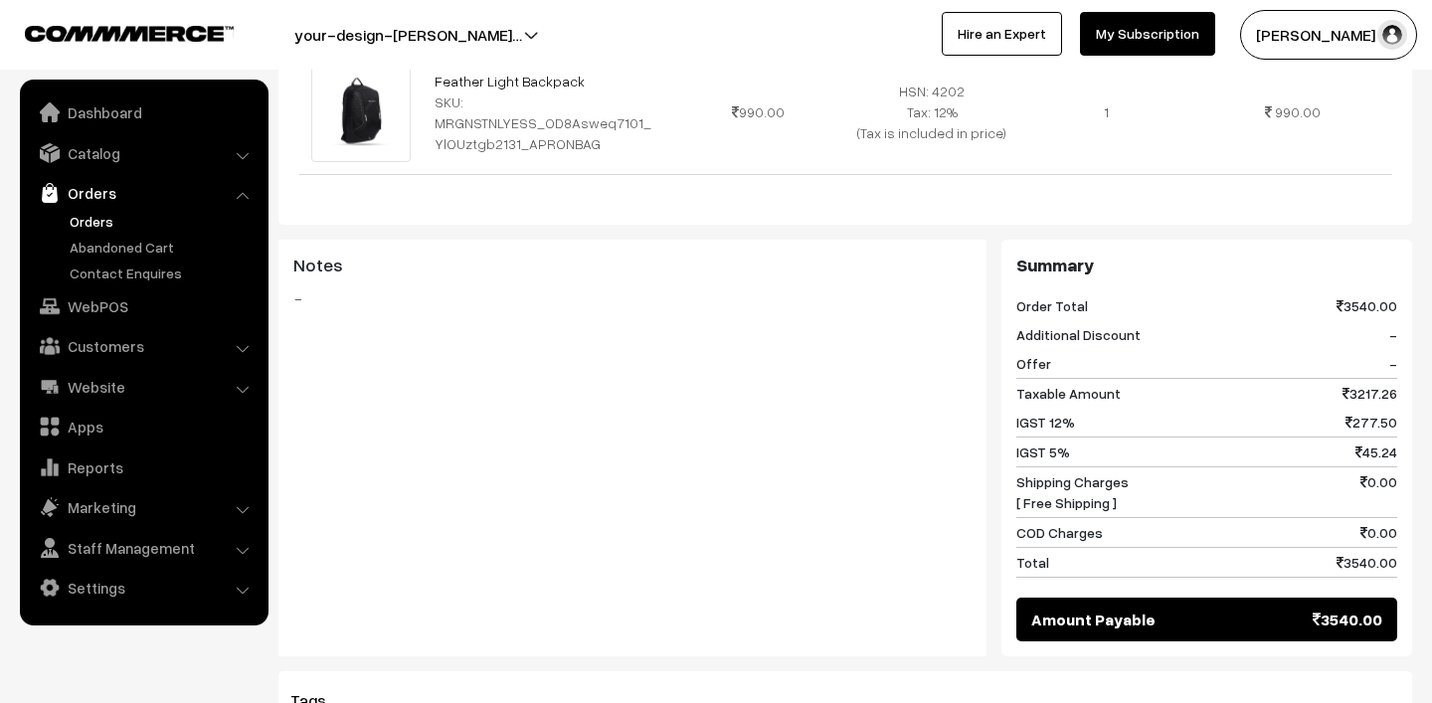
click at [96, 218] on link "Orders" at bounding box center [163, 221] width 197 height 21
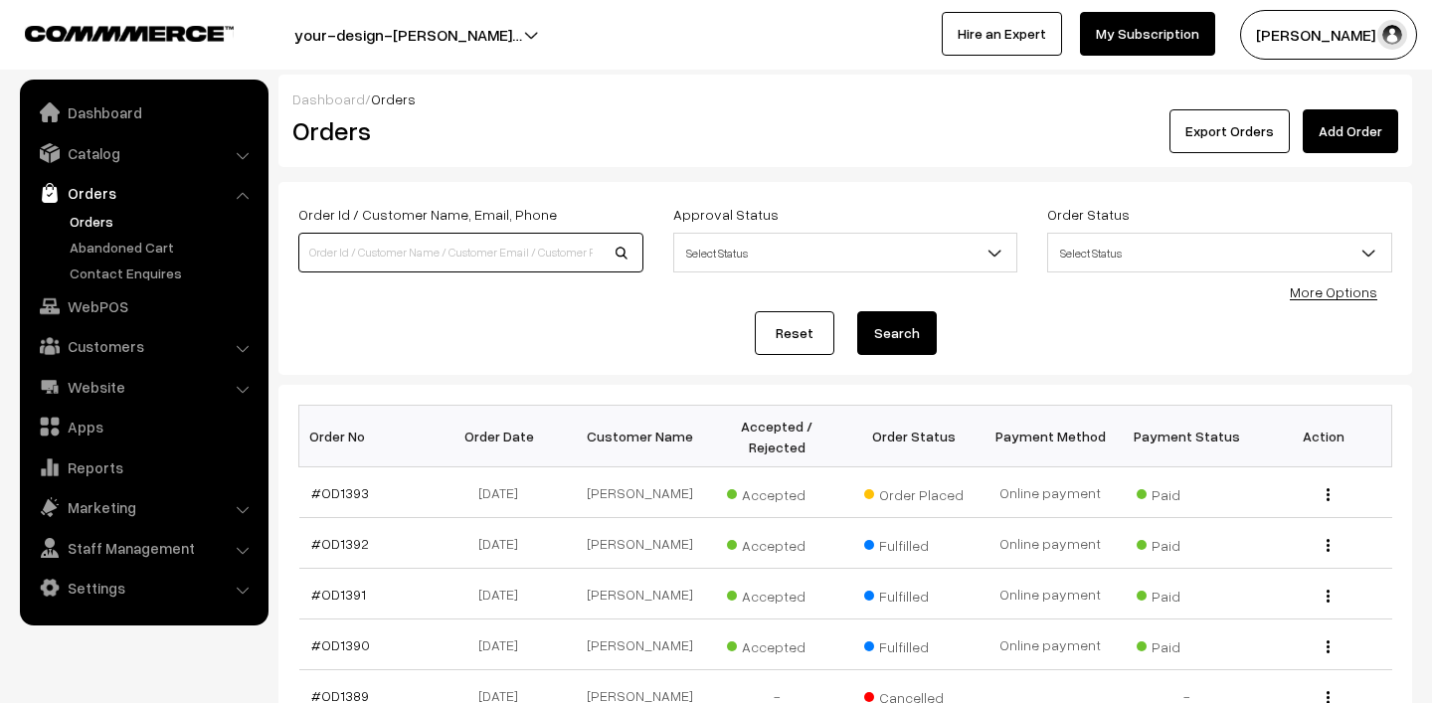
click at [430, 259] on input at bounding box center [470, 253] width 345 height 40
paste input "[PERSON_NAME]"
type input "[PERSON_NAME]"
click at [857, 311] on button "Search" at bounding box center [897, 333] width 80 height 44
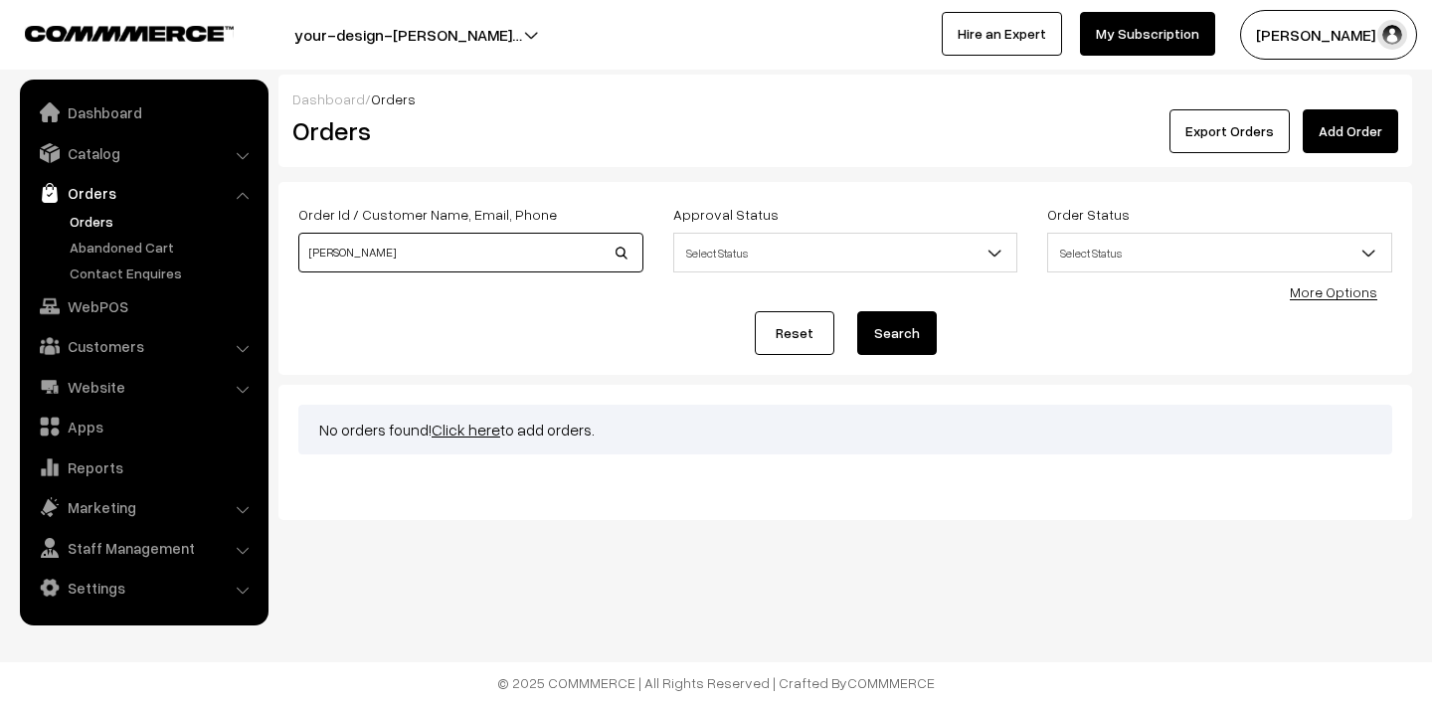
click at [436, 248] on input "[PERSON_NAME]" at bounding box center [470, 253] width 345 height 40
type input "[PERSON_NAME]"
click at [857, 311] on button "Search" at bounding box center [897, 333] width 80 height 44
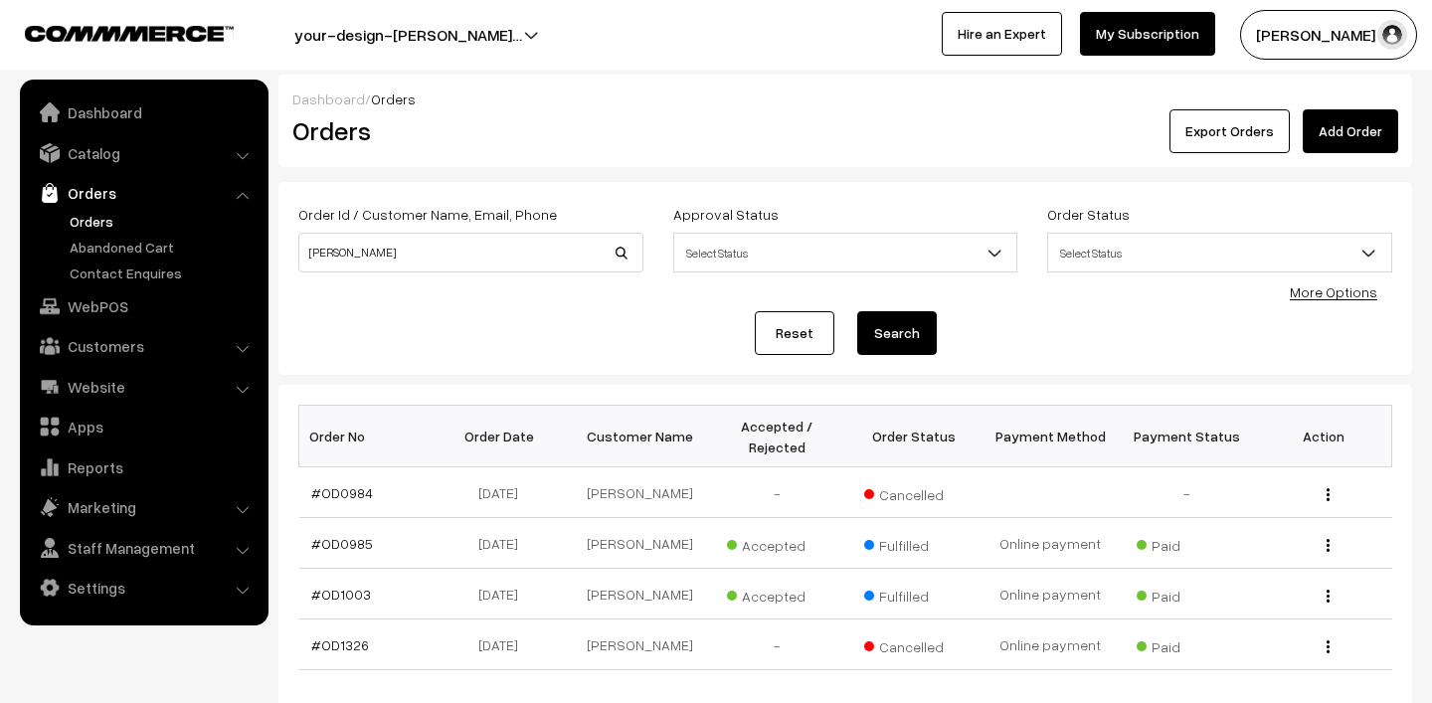
scroll to position [167, 0]
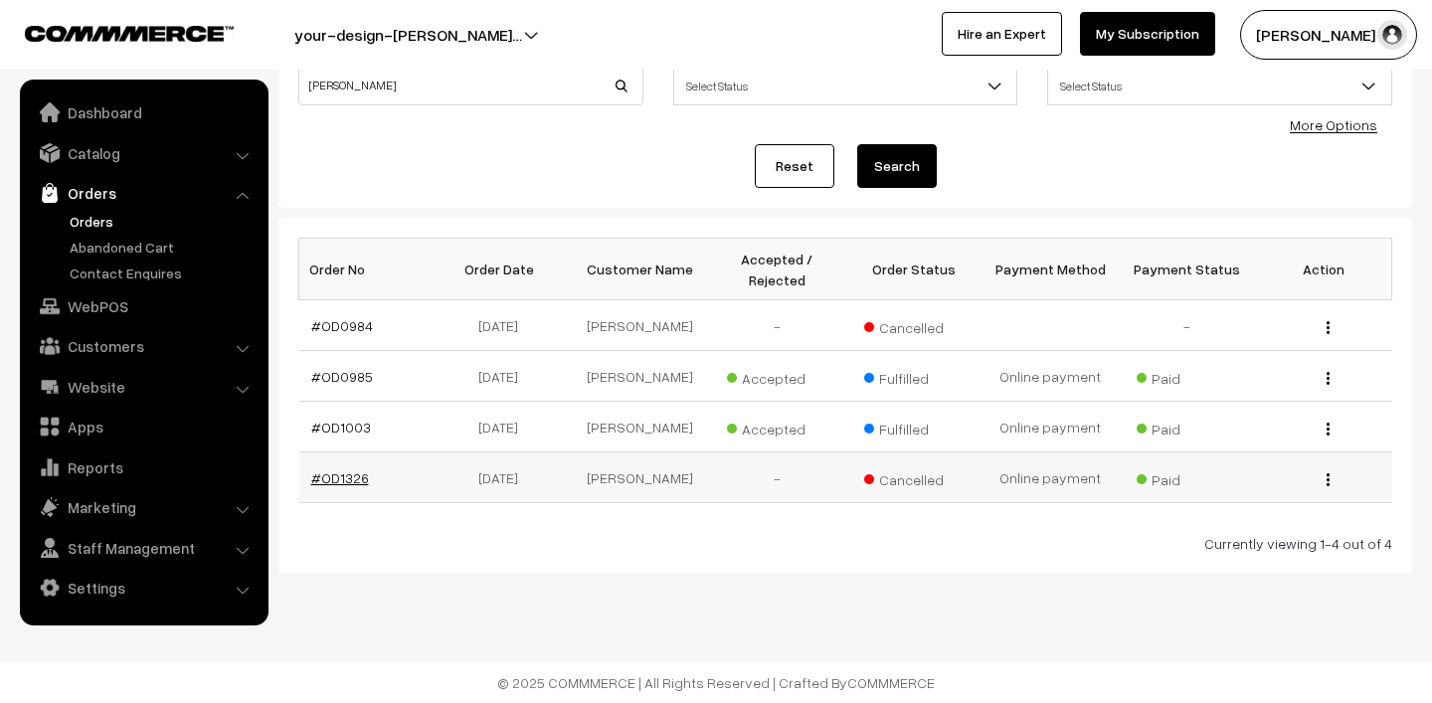
click at [323, 479] on link "#OD1326" at bounding box center [340, 477] width 58 height 17
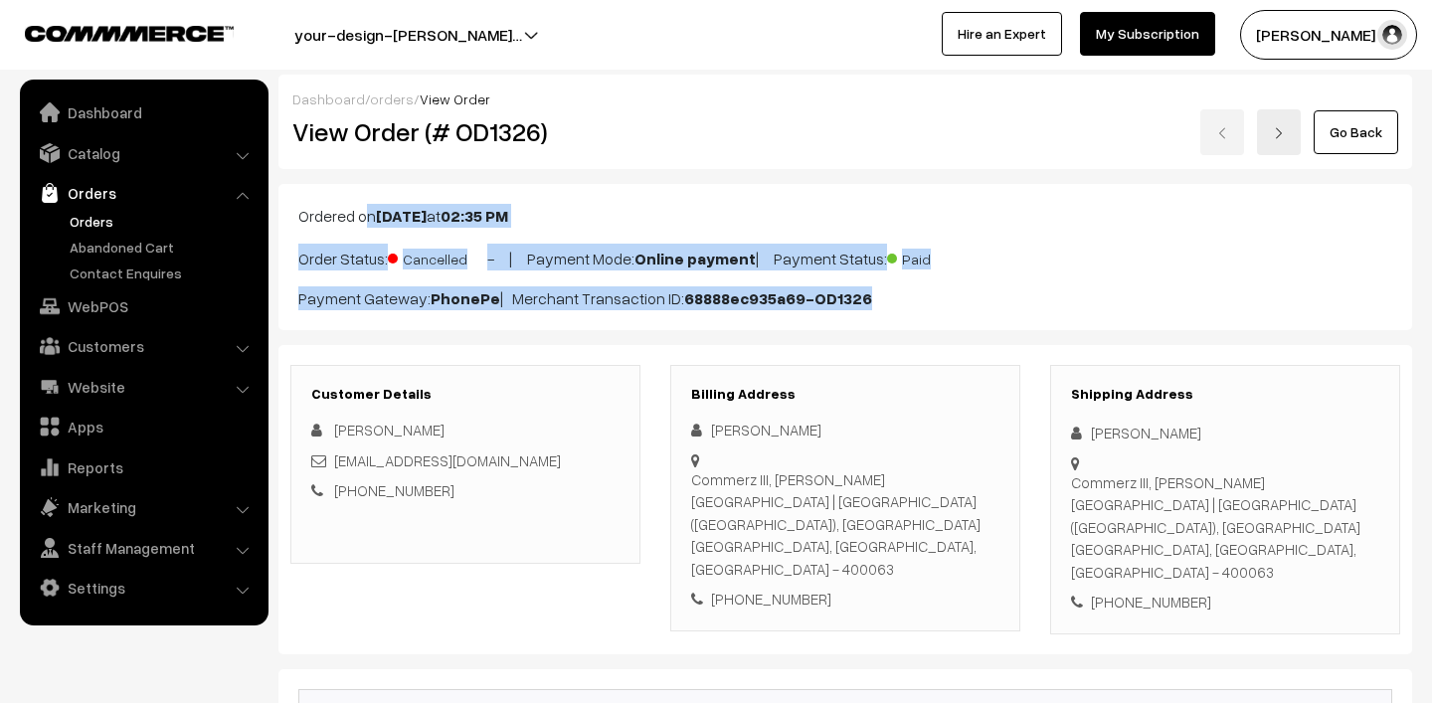
drag, startPoint x: 930, startPoint y: 313, endPoint x: 300, endPoint y: 209, distance: 638.9
click at [300, 209] on div "Ordered on Jul 29, 2025 at 02:35 PM Order Status: Cancelled - | Payment Mode: O…" at bounding box center [844, 257] width 1133 height 146
copy div "Ordered on Jul 29, 2025 at 02:35 PM Order Status: Cancelled - | Payment Mode: O…"
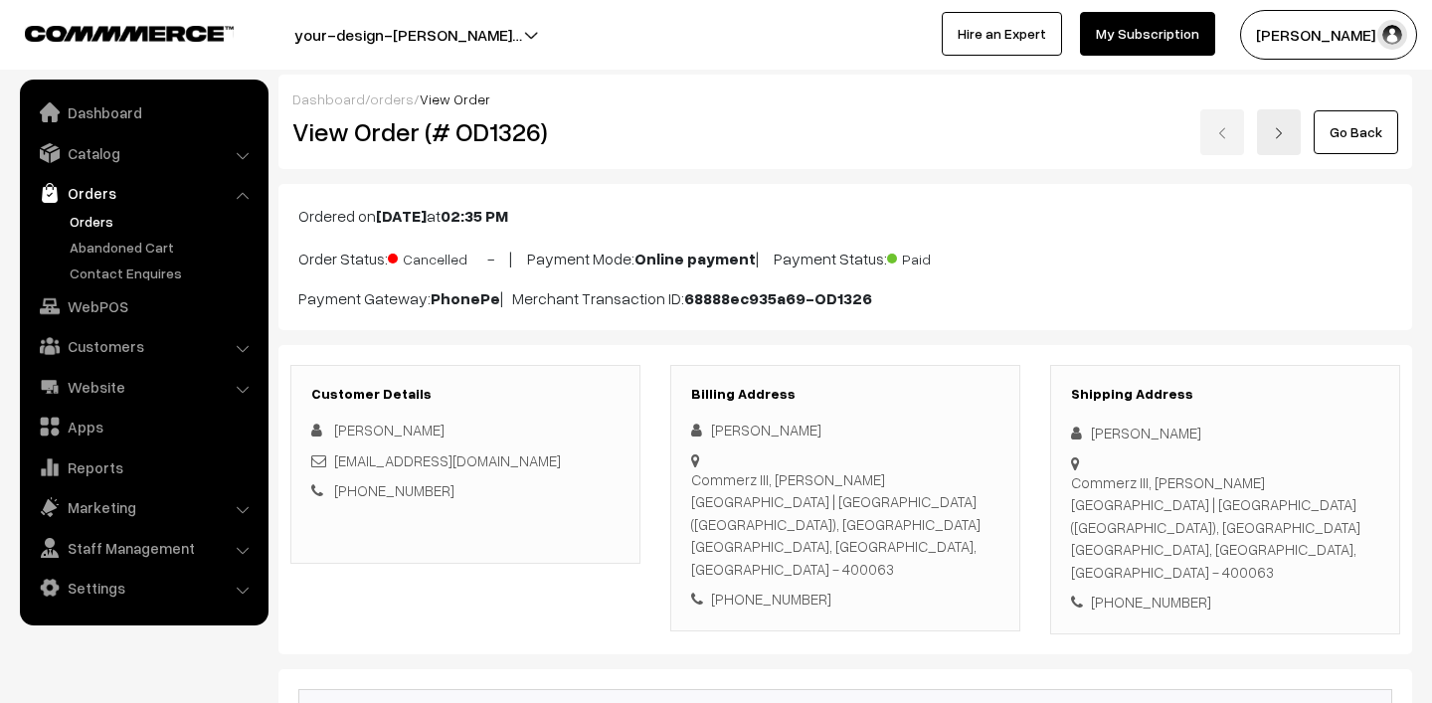
click at [517, 365] on div "Customer Details Naved Shah navedsparks@gmail.com +91 8097772158" at bounding box center [465, 464] width 350 height 199
click at [101, 218] on link "Orders" at bounding box center [163, 221] width 197 height 21
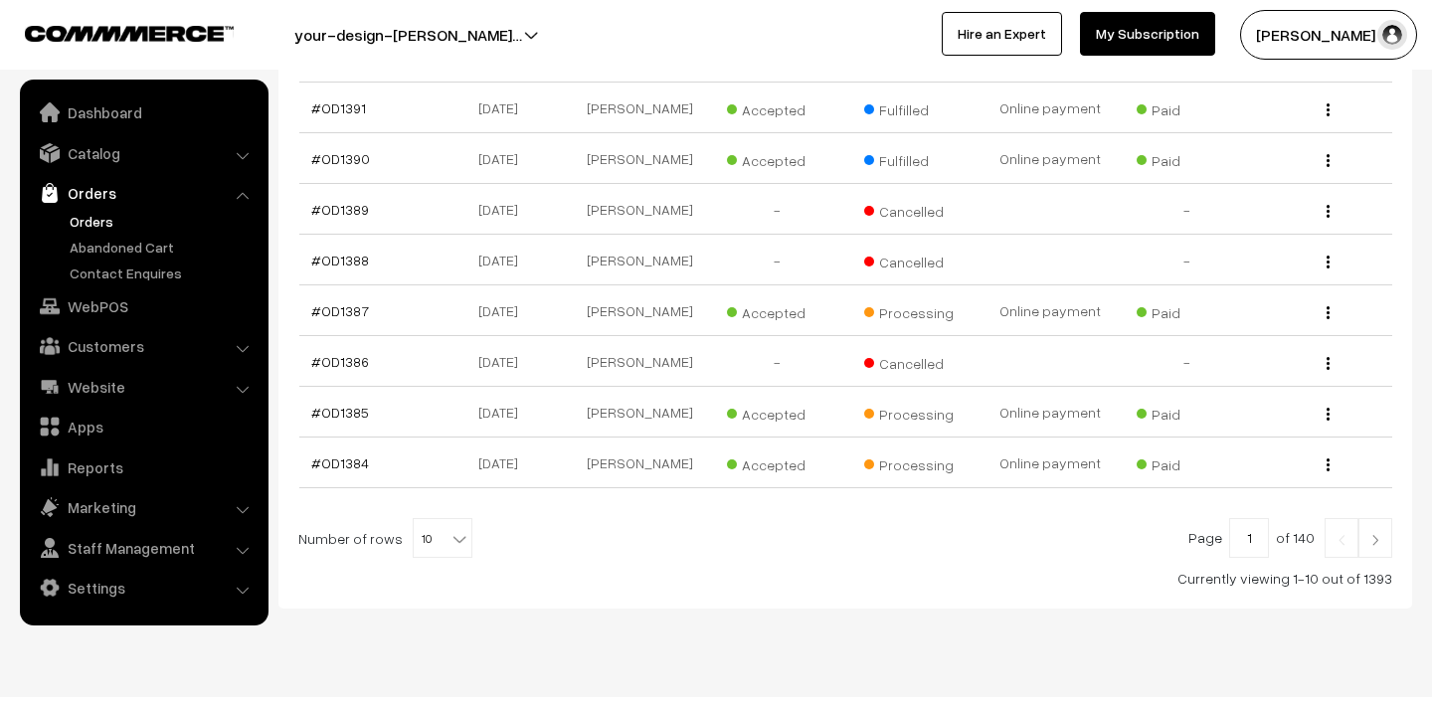
scroll to position [521, 0]
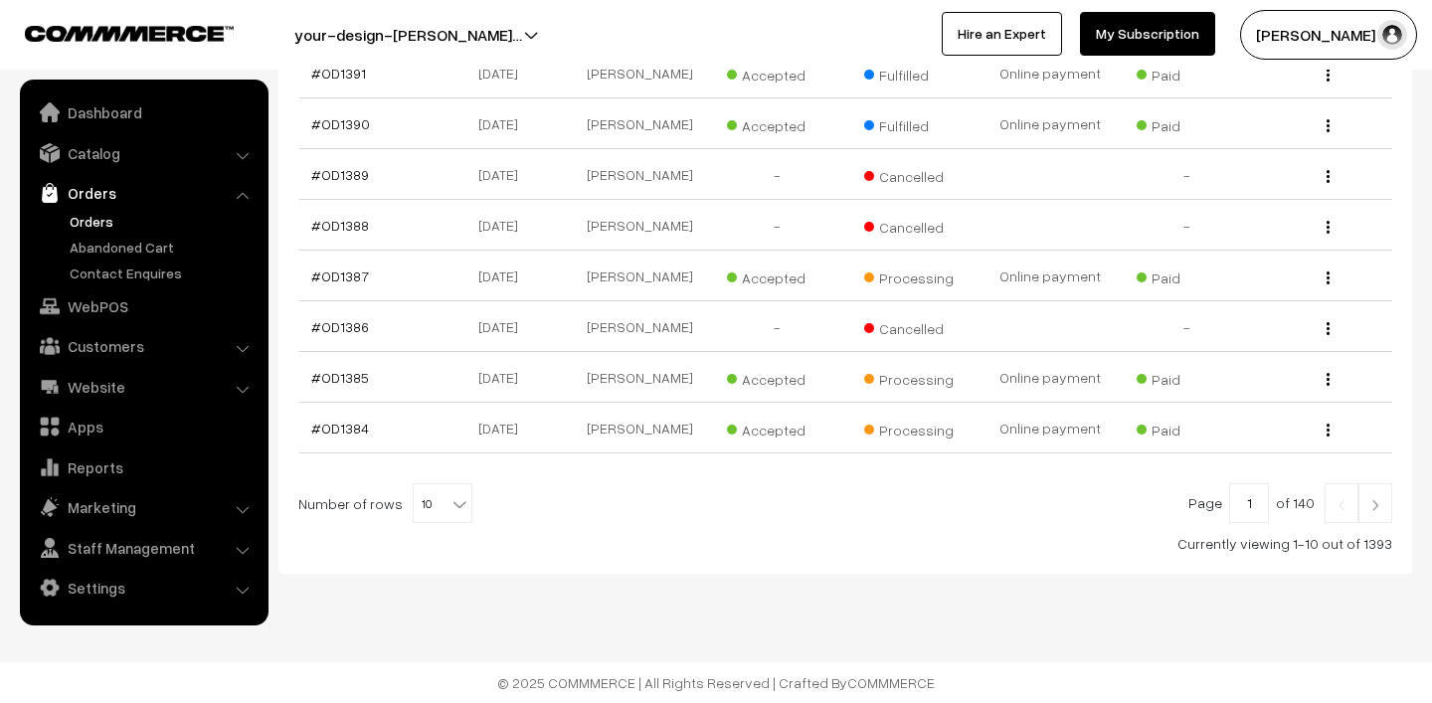
click at [1376, 504] on img at bounding box center [1375, 505] width 18 height 12
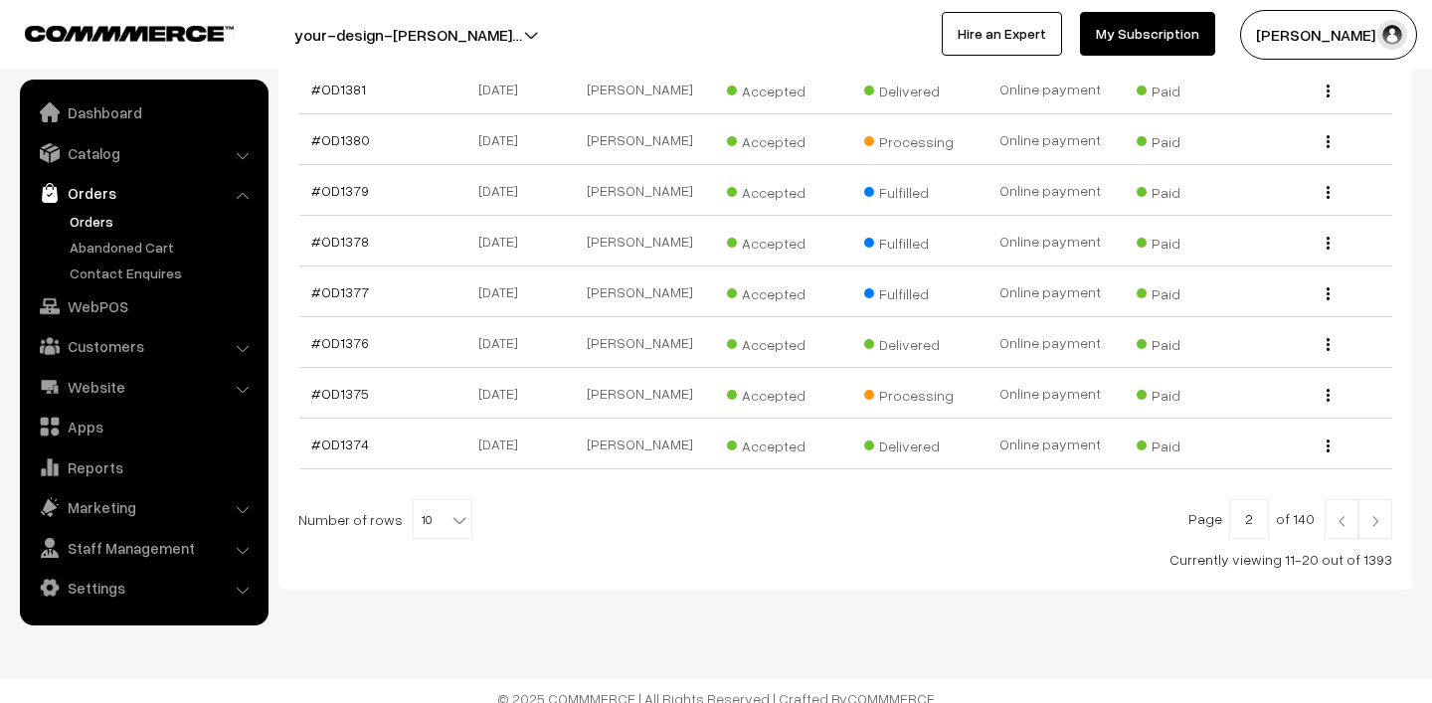
scroll to position [521, 0]
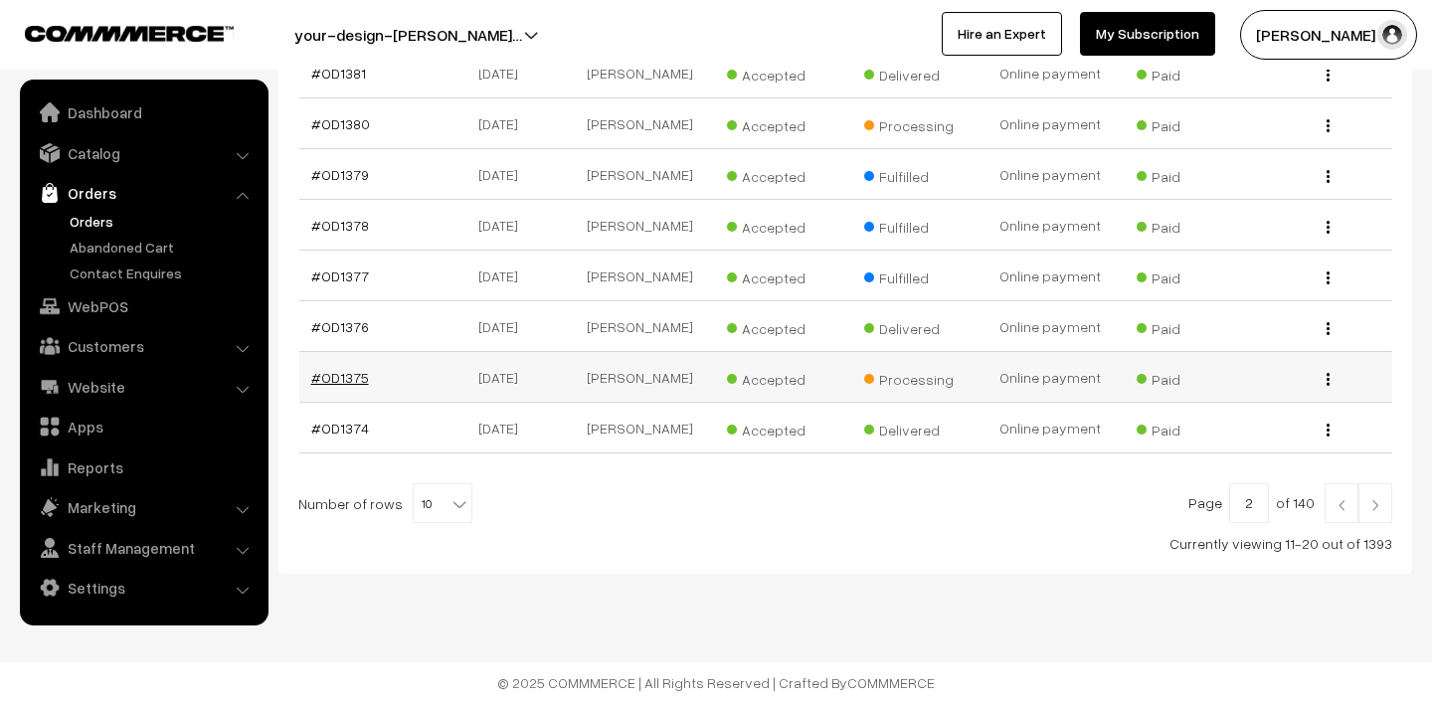
click at [342, 376] on link "#OD1375" at bounding box center [340, 377] width 58 height 17
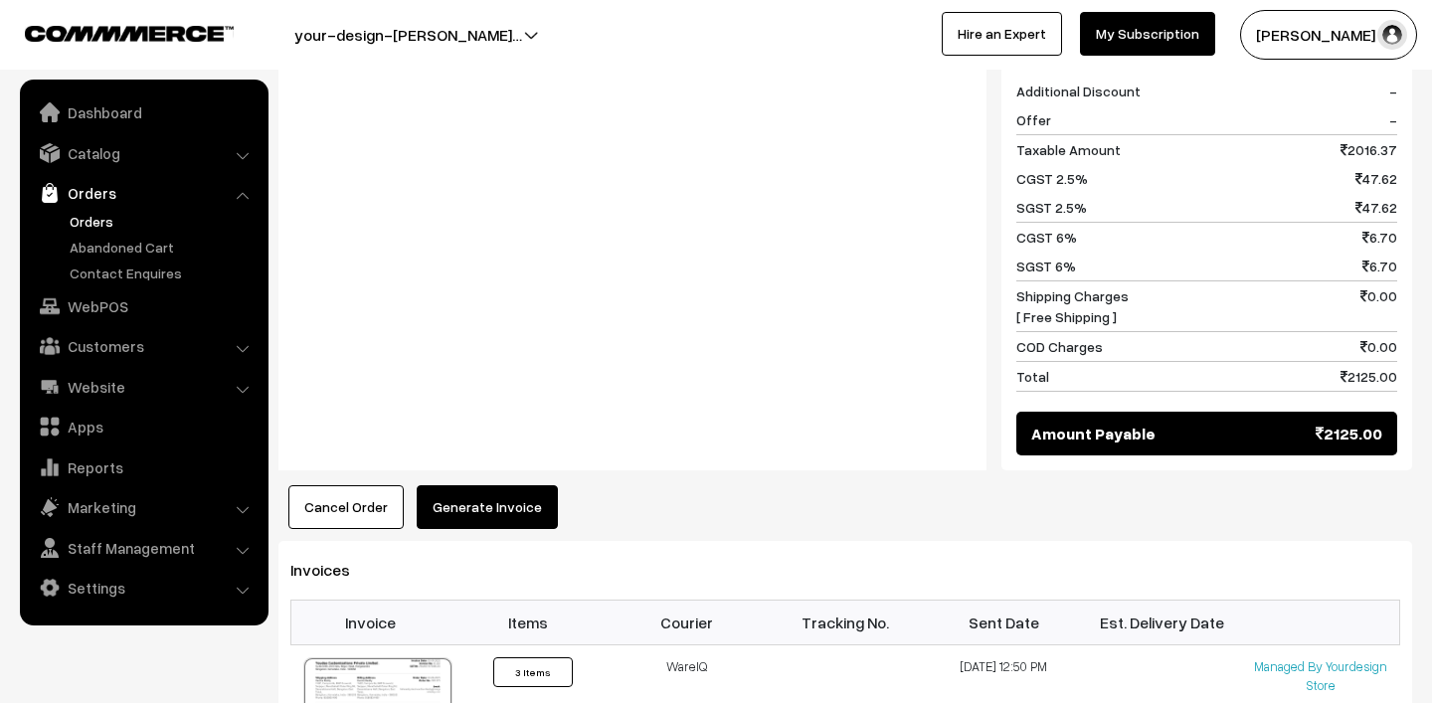
scroll to position [1293, 0]
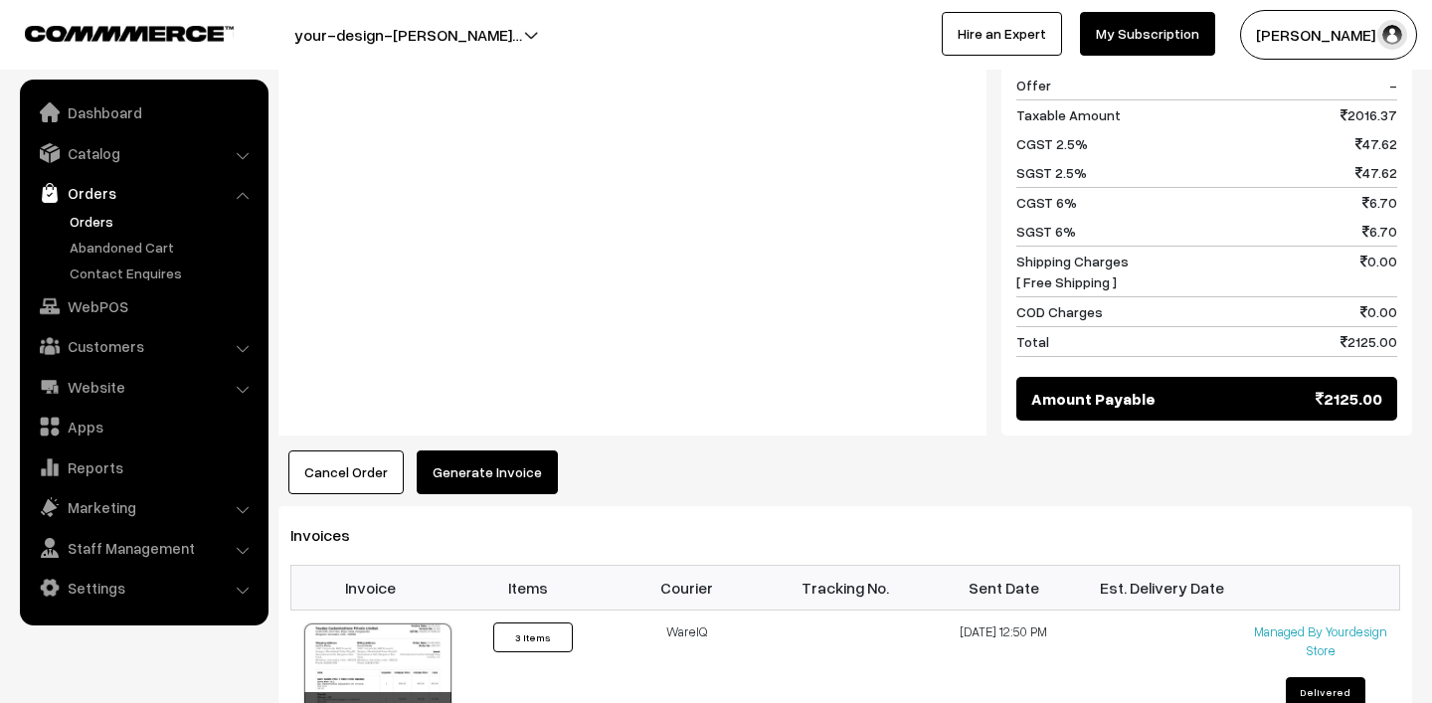
click at [94, 219] on link "Orders" at bounding box center [163, 221] width 197 height 21
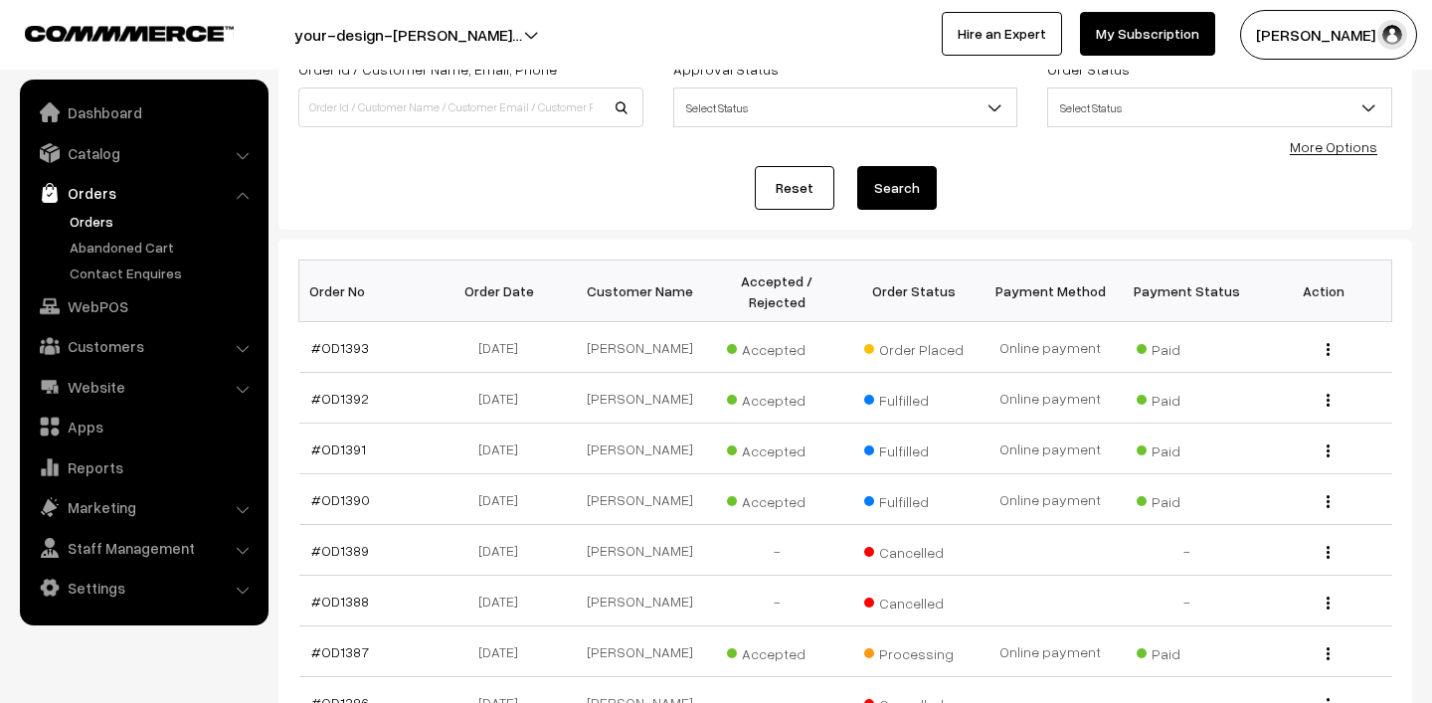
scroll to position [330, 0]
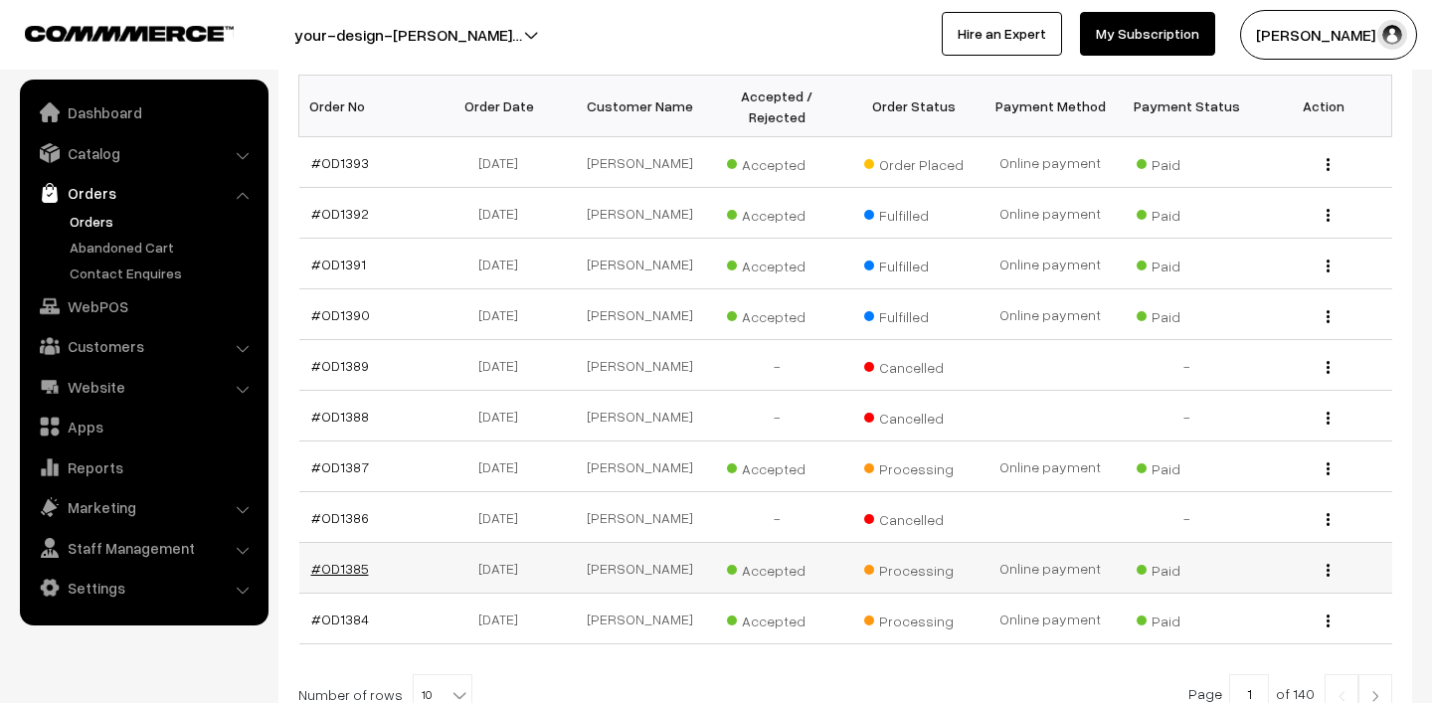
click at [327, 574] on link "#OD1385" at bounding box center [340, 568] width 58 height 17
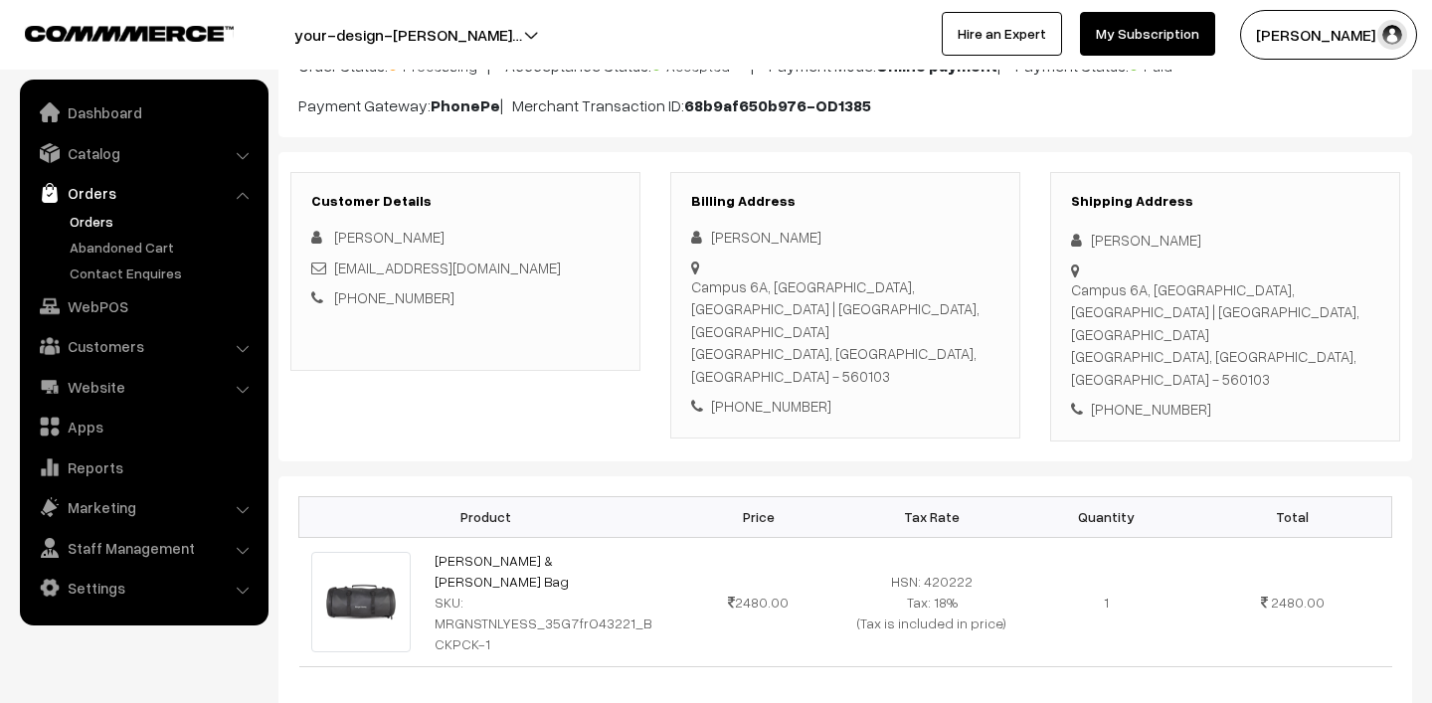
scroll to position [339, 0]
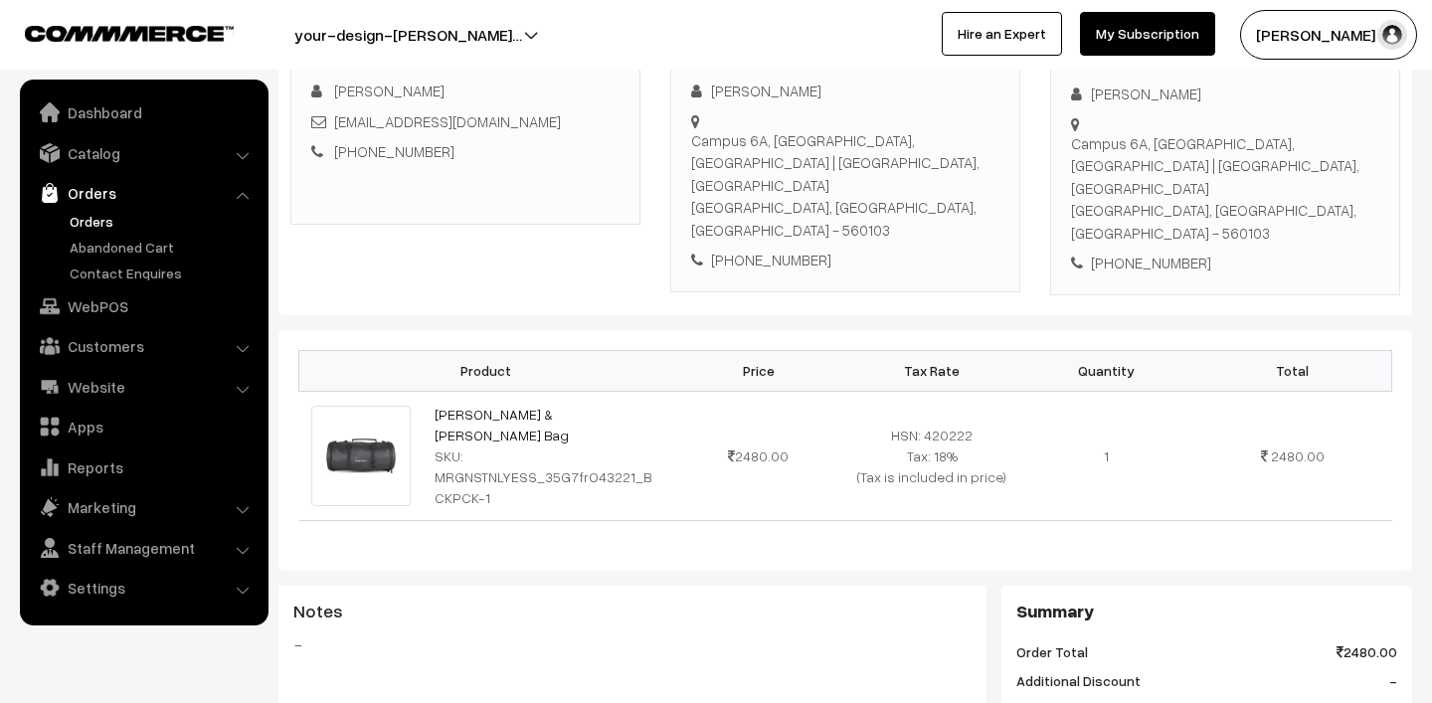
click at [101, 223] on link "Orders" at bounding box center [163, 221] width 197 height 21
